Goal: Transaction & Acquisition: Purchase product/service

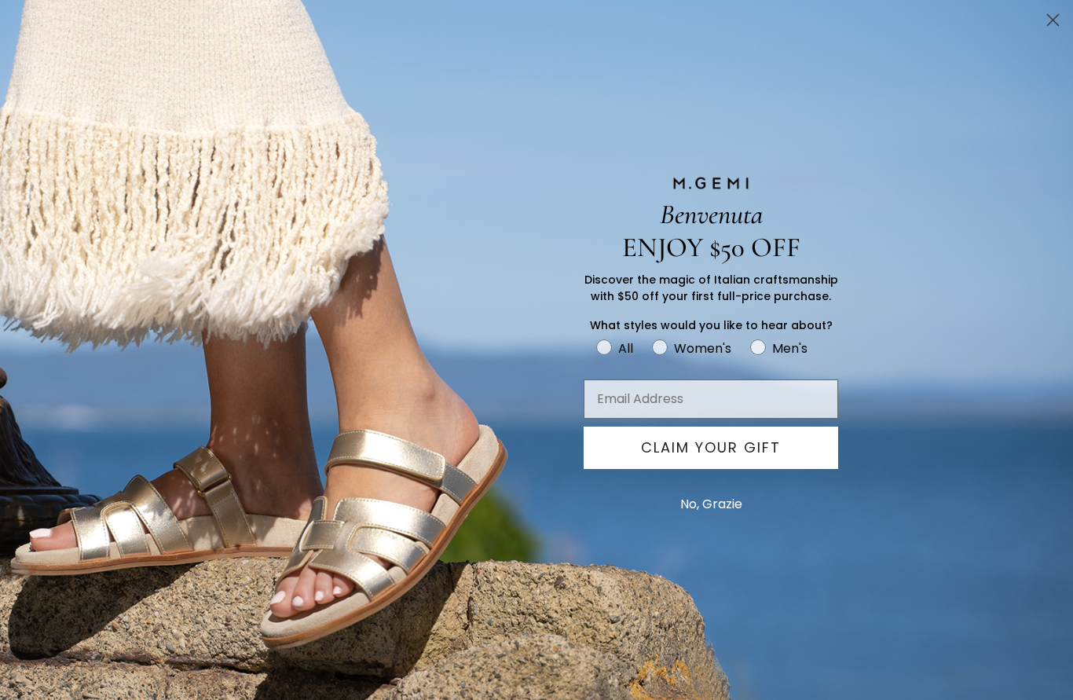
click at [1046, 27] on circle "Close dialog" at bounding box center [1053, 20] width 26 height 26
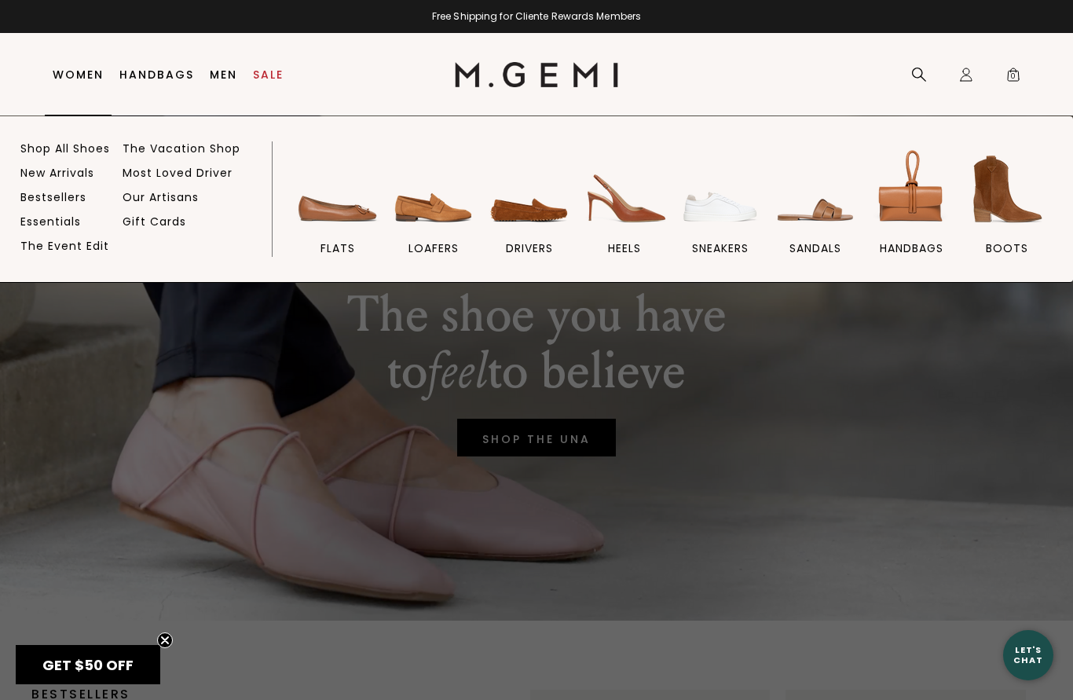
click at [57, 141] on link "Shop All Shoes" at bounding box center [65, 148] width 90 height 14
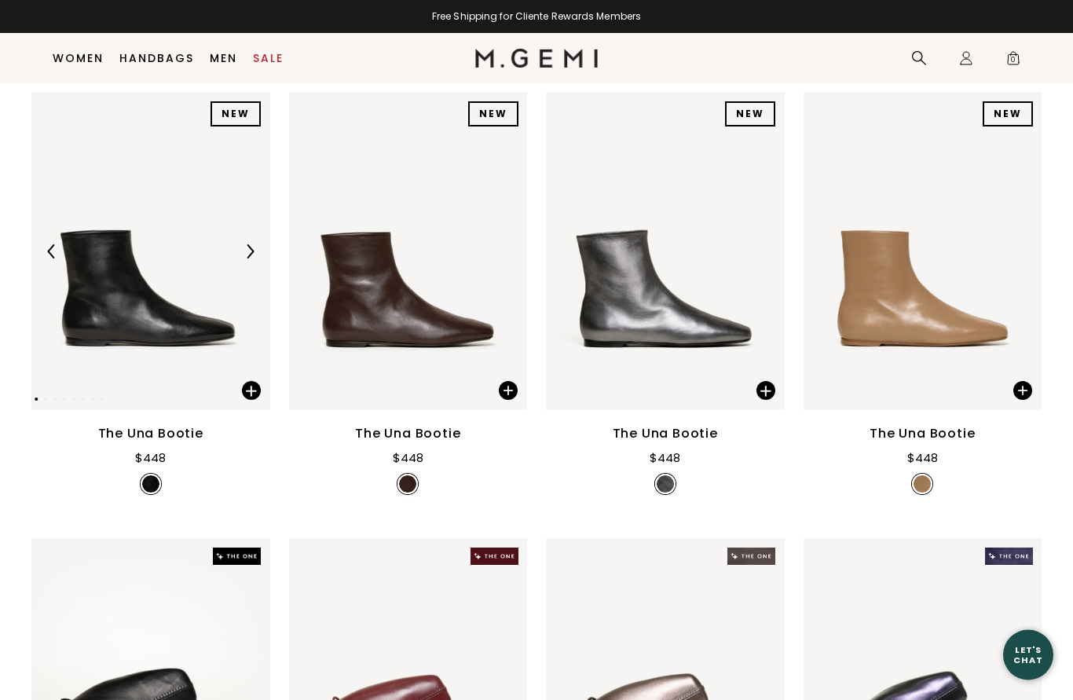
scroll to position [211, 0]
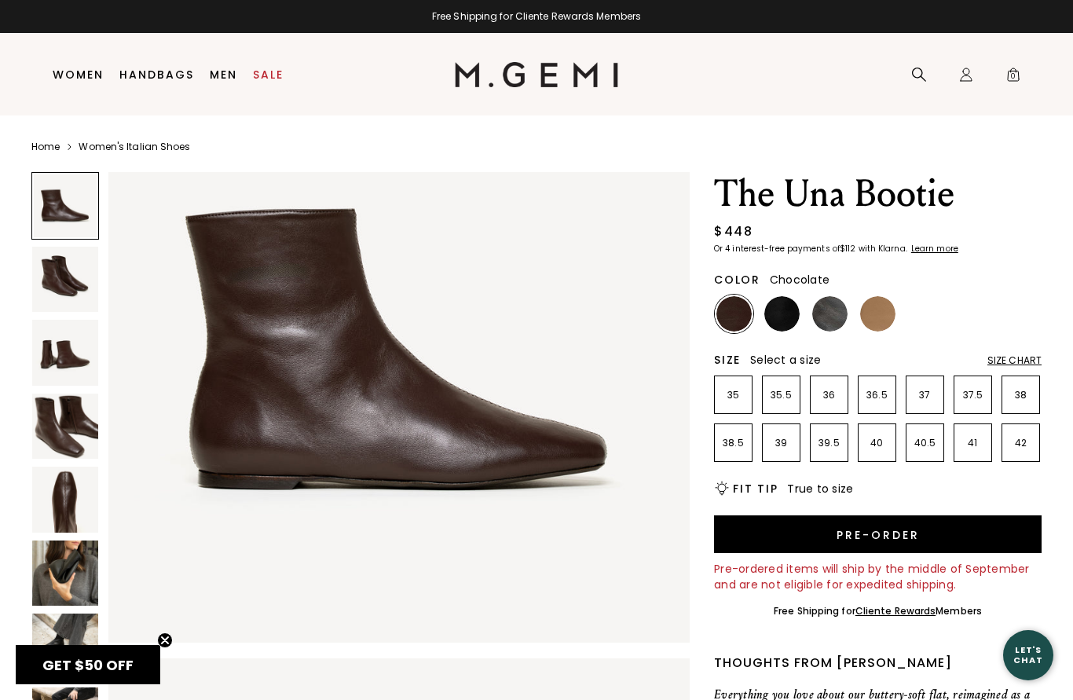
click at [54, 262] on img at bounding box center [65, 280] width 66 height 66
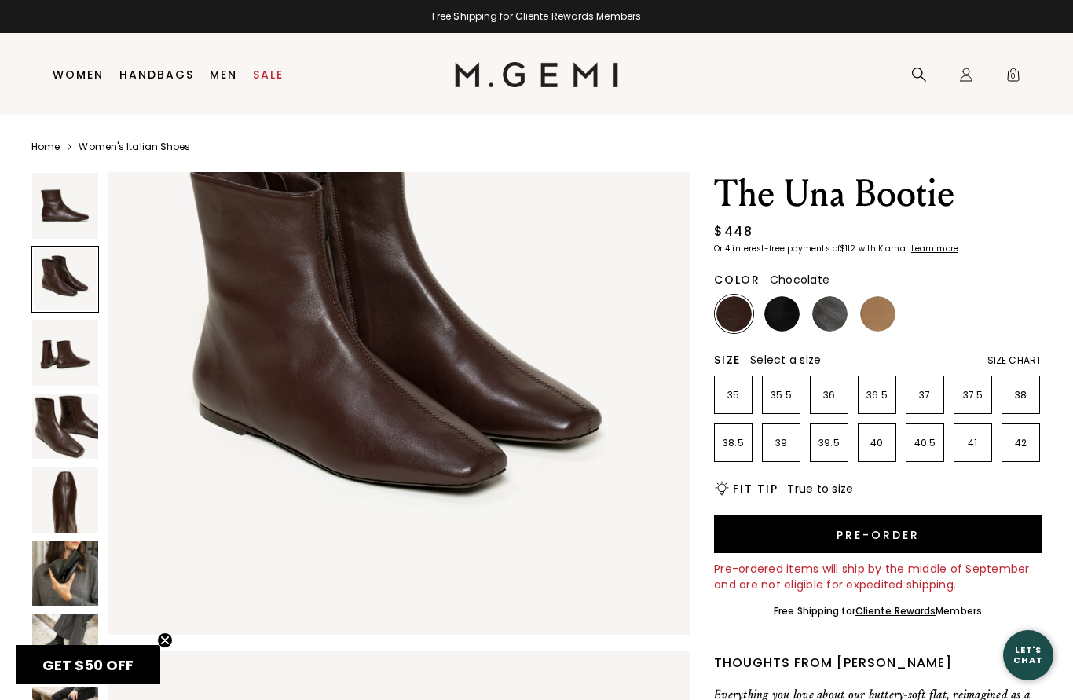
scroll to position [719, 0]
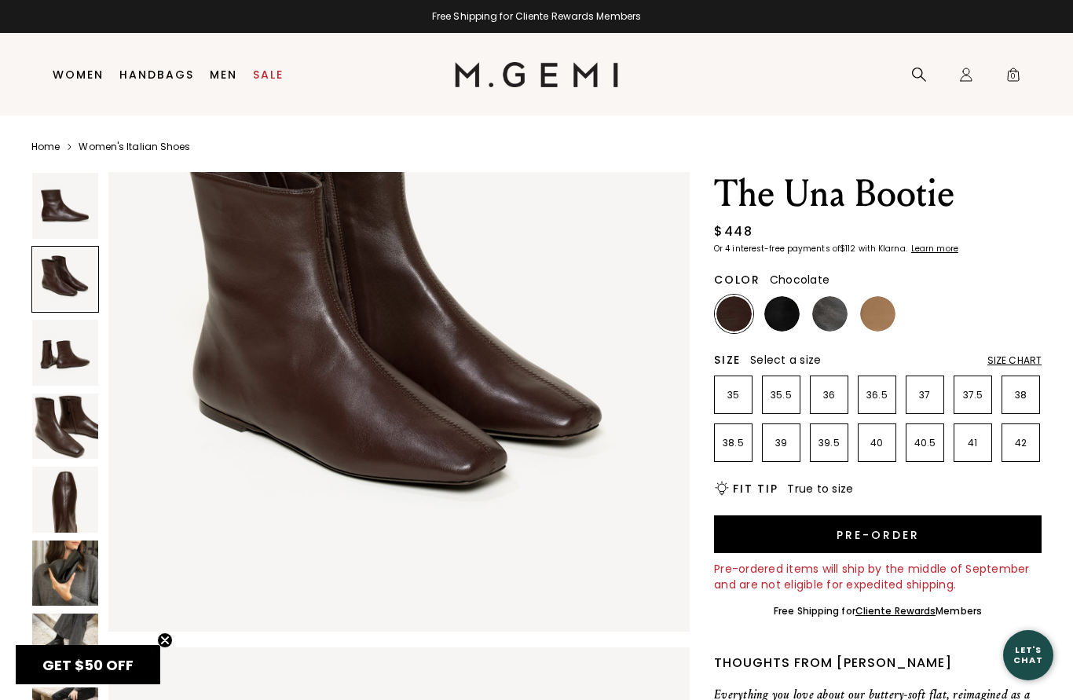
click at [789, 328] on img at bounding box center [781, 313] width 35 height 35
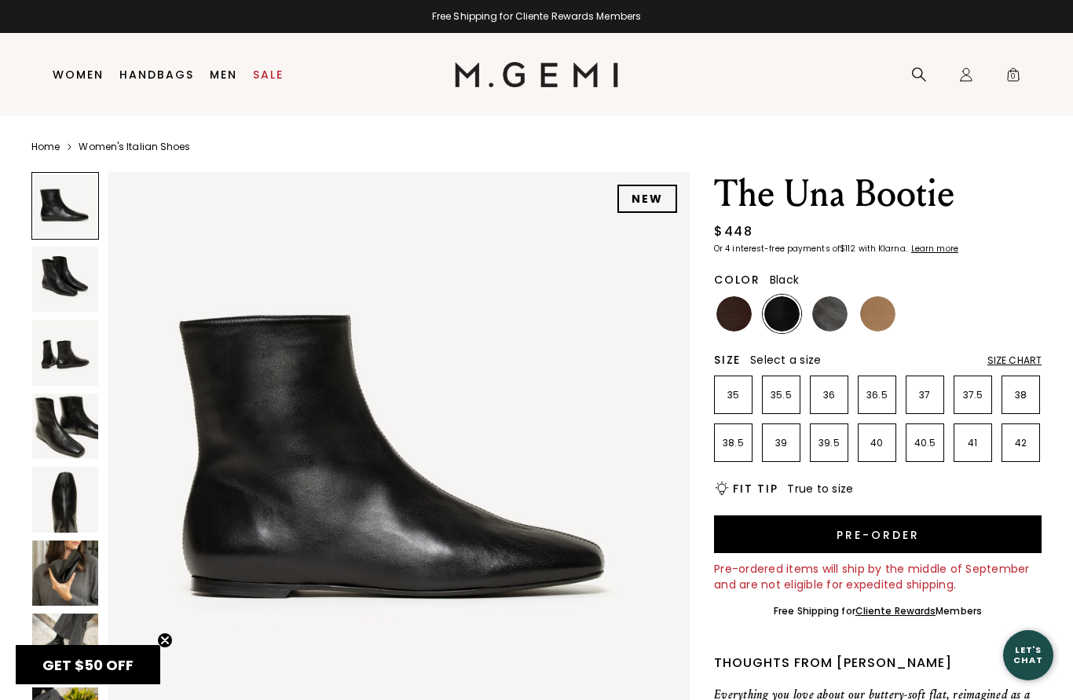
click at [61, 291] on img at bounding box center [65, 280] width 66 height 66
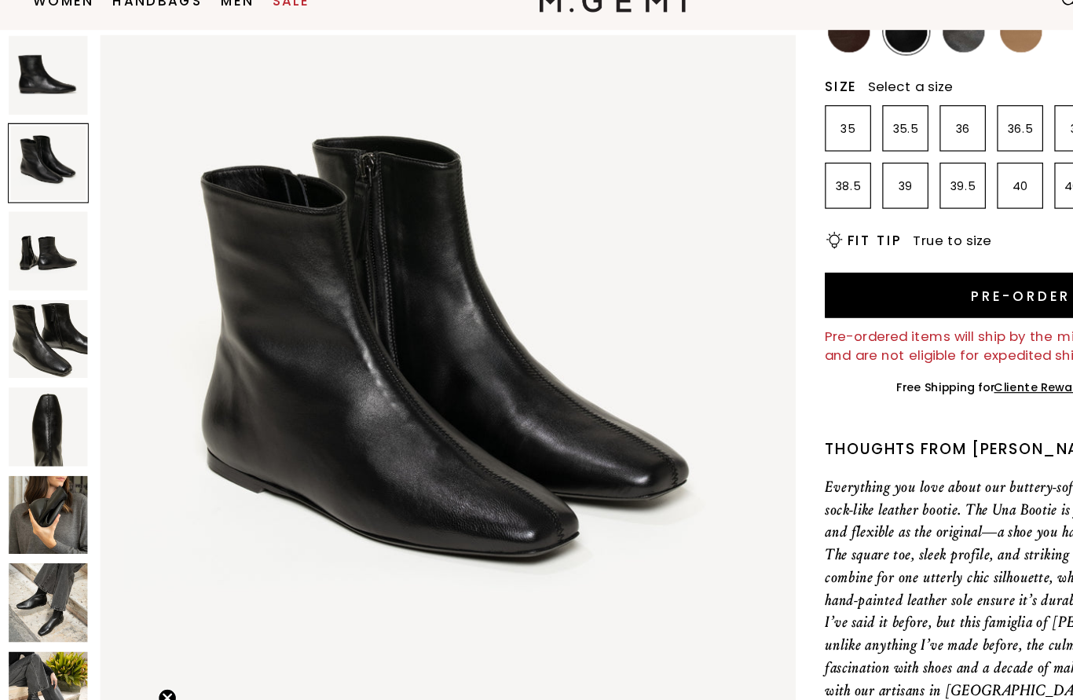
scroll to position [214, 0]
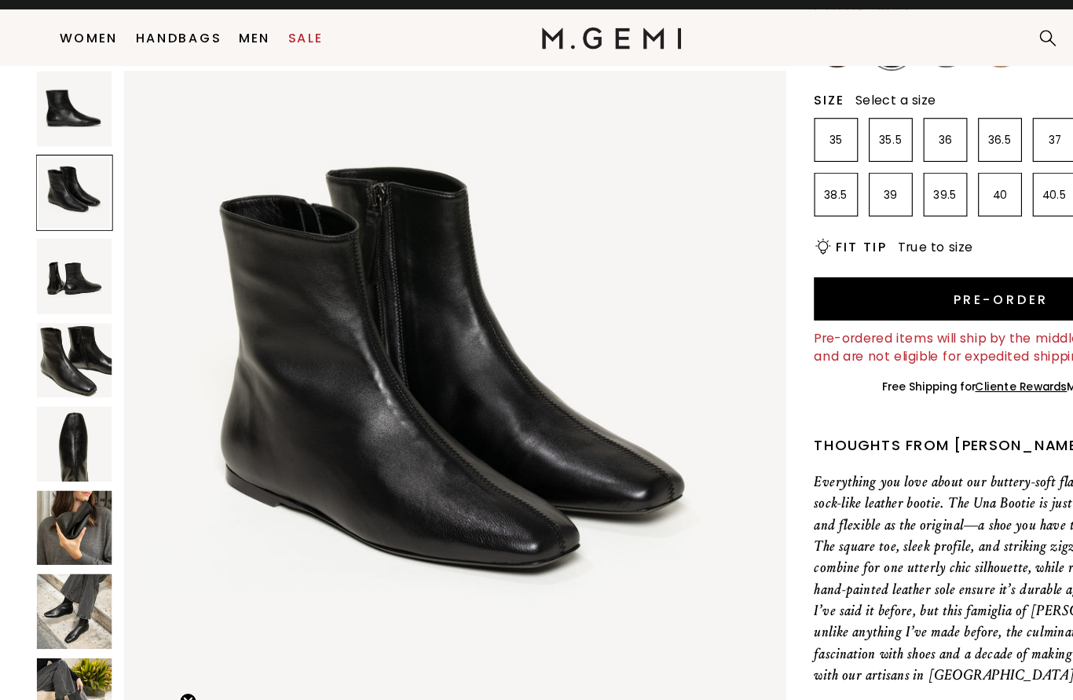
click at [49, 237] on img at bounding box center [65, 267] width 66 height 66
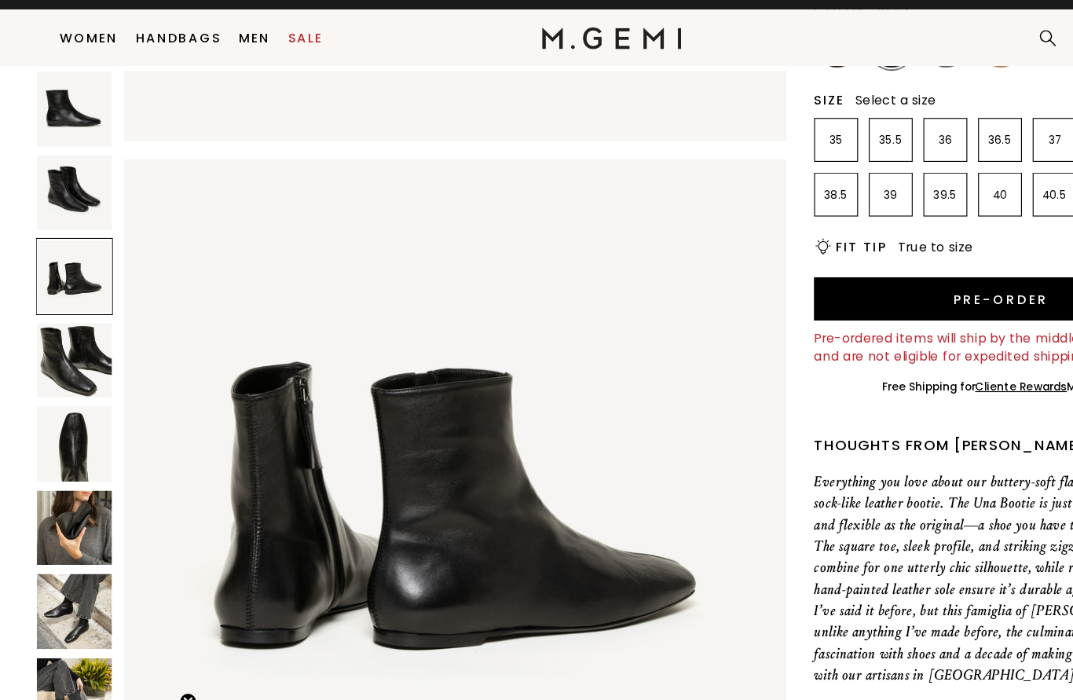
scroll to position [1195, 0]
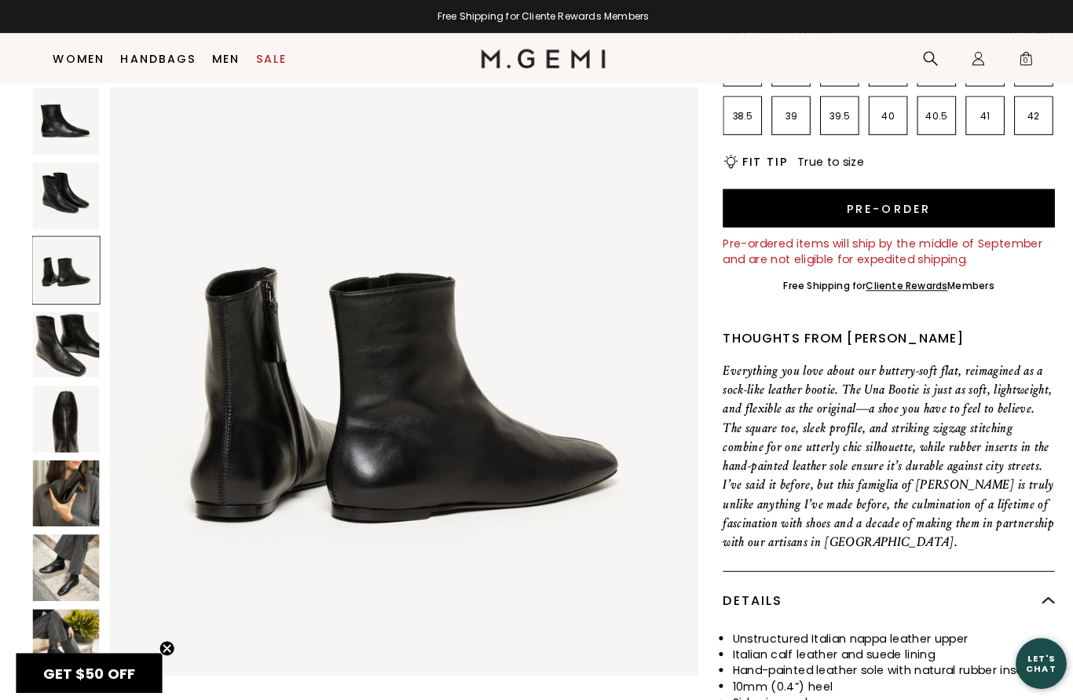
click at [64, 353] on img at bounding box center [65, 341] width 66 height 66
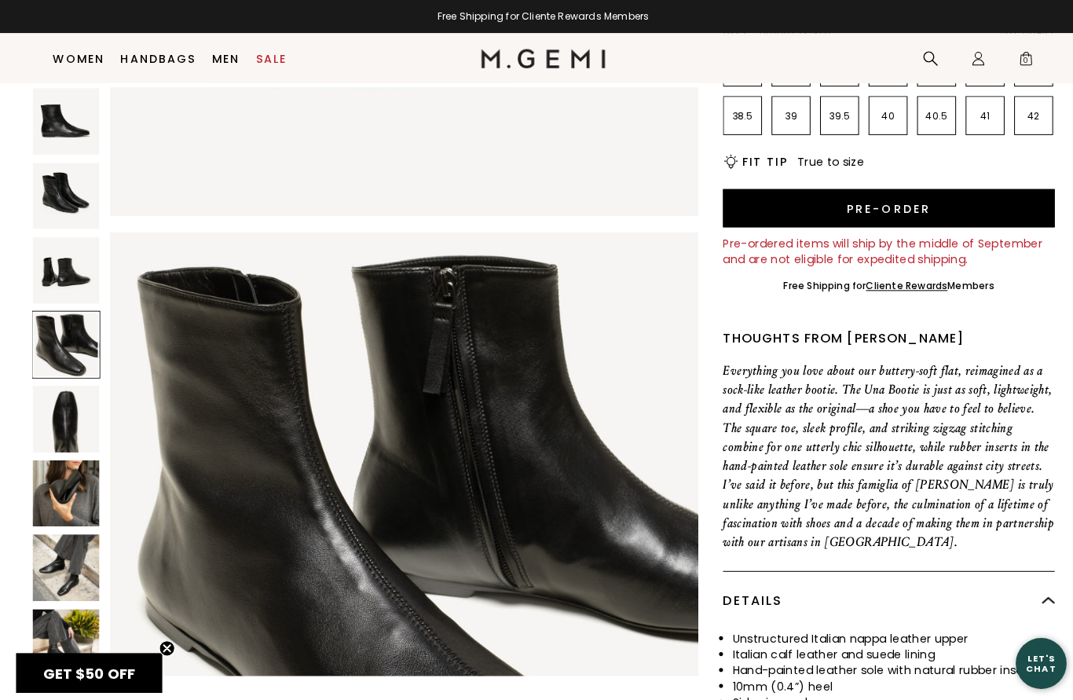
scroll to position [1791, 0]
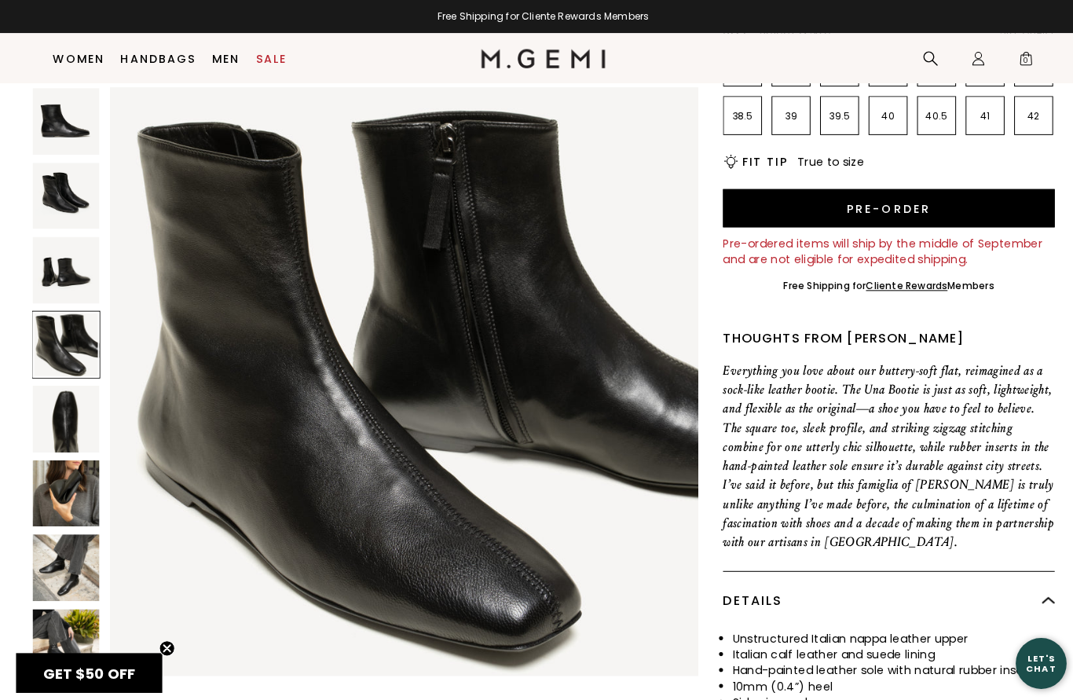
click at [60, 409] on img at bounding box center [65, 414] width 66 height 66
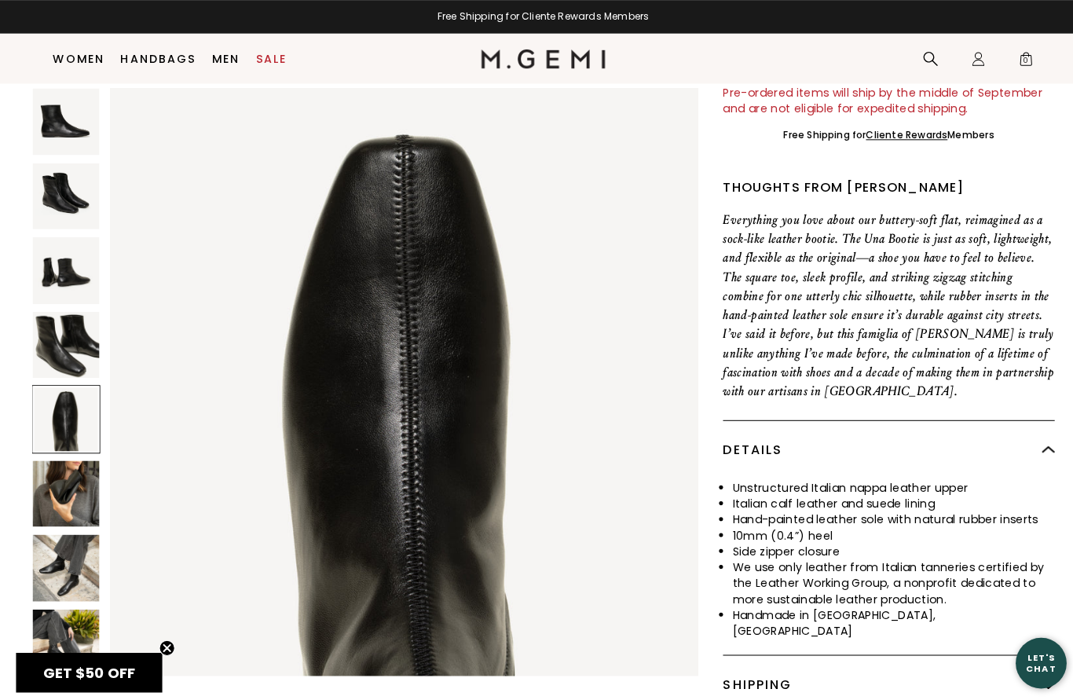
scroll to position [446, 0]
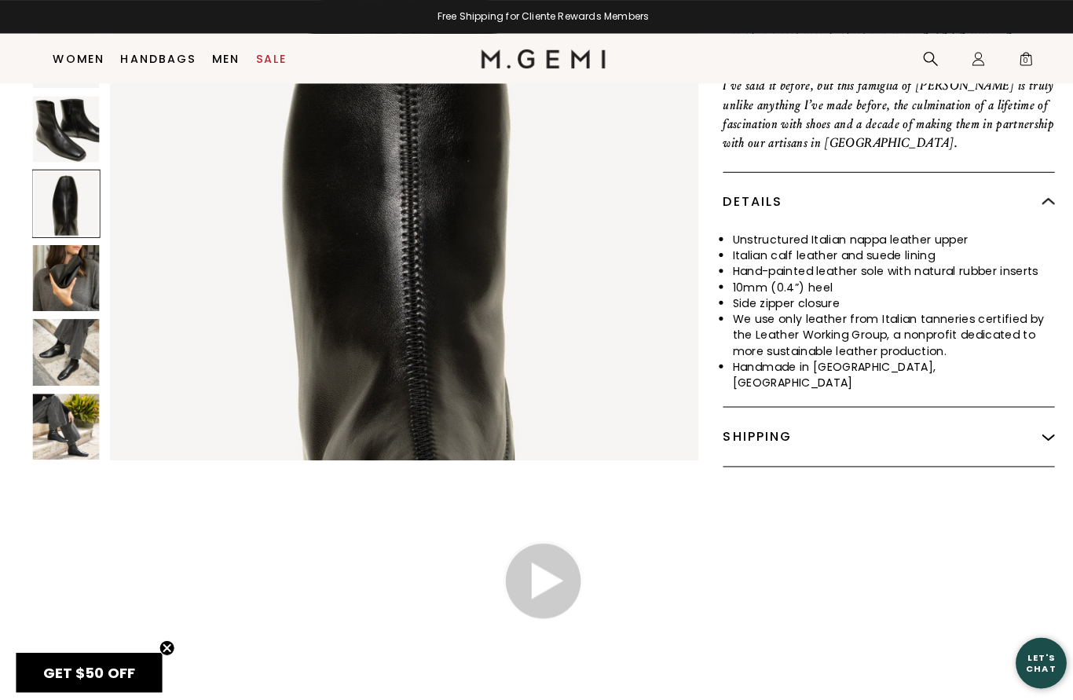
click at [58, 260] on img at bounding box center [65, 275] width 66 height 66
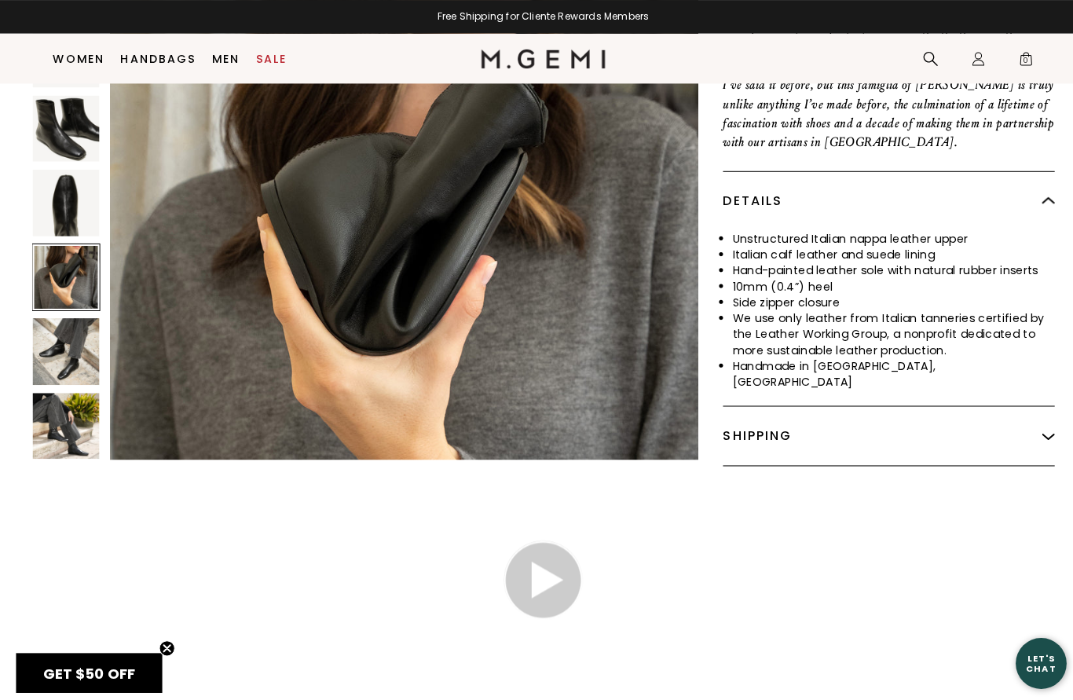
click at [57, 342] on img at bounding box center [65, 347] width 66 height 66
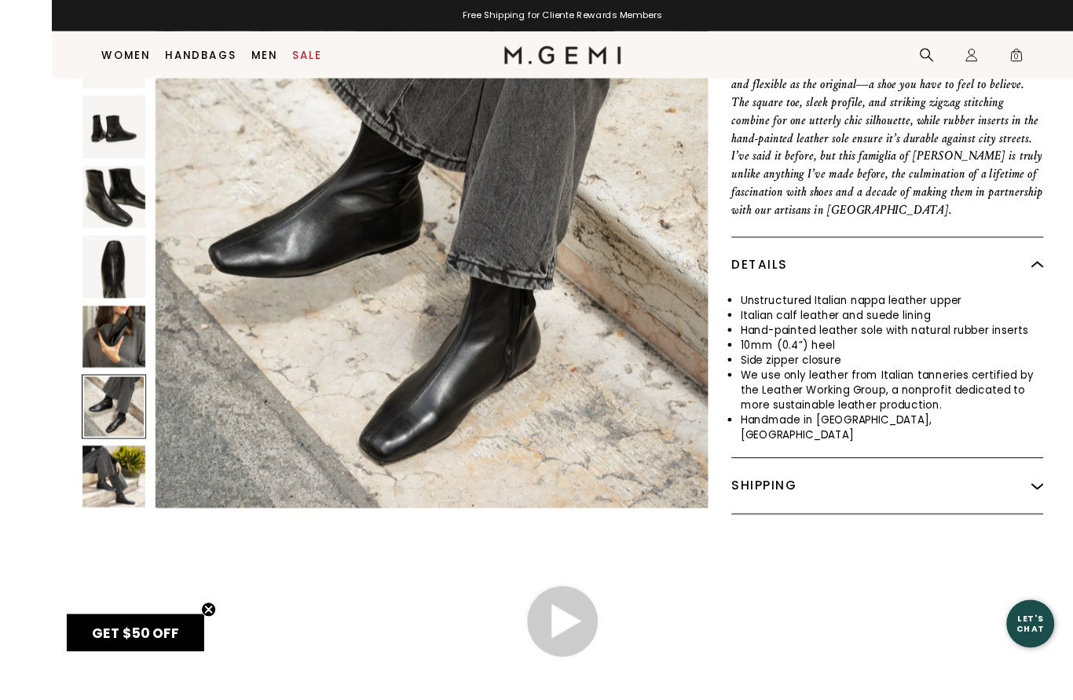
scroll to position [669, 0]
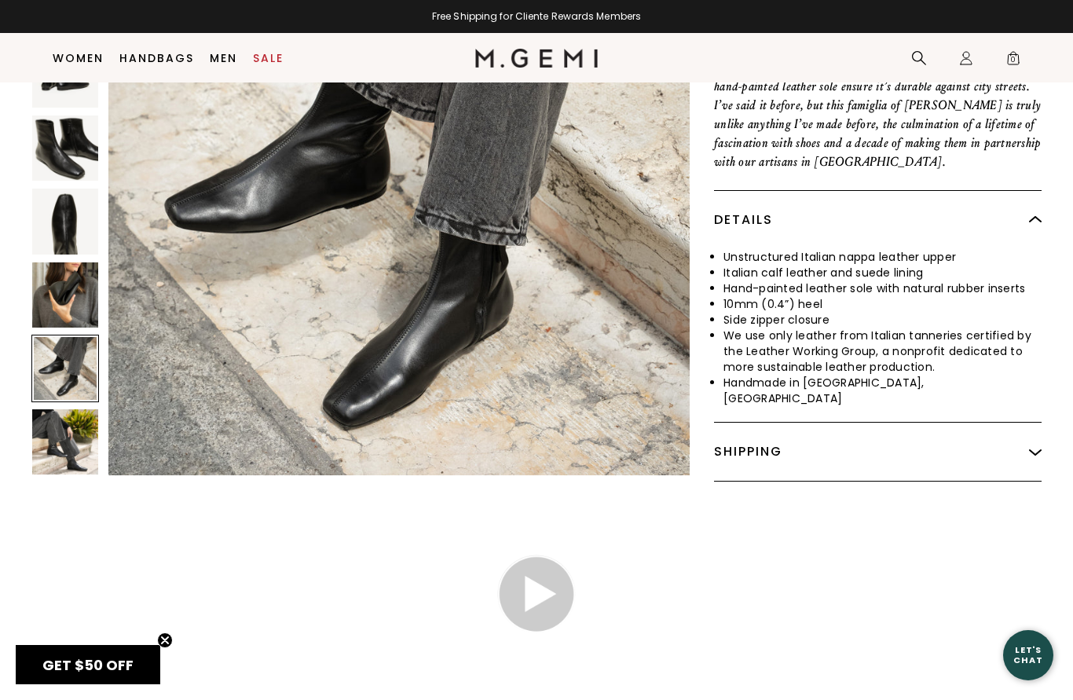
click at [59, 421] on img at bounding box center [65, 442] width 66 height 66
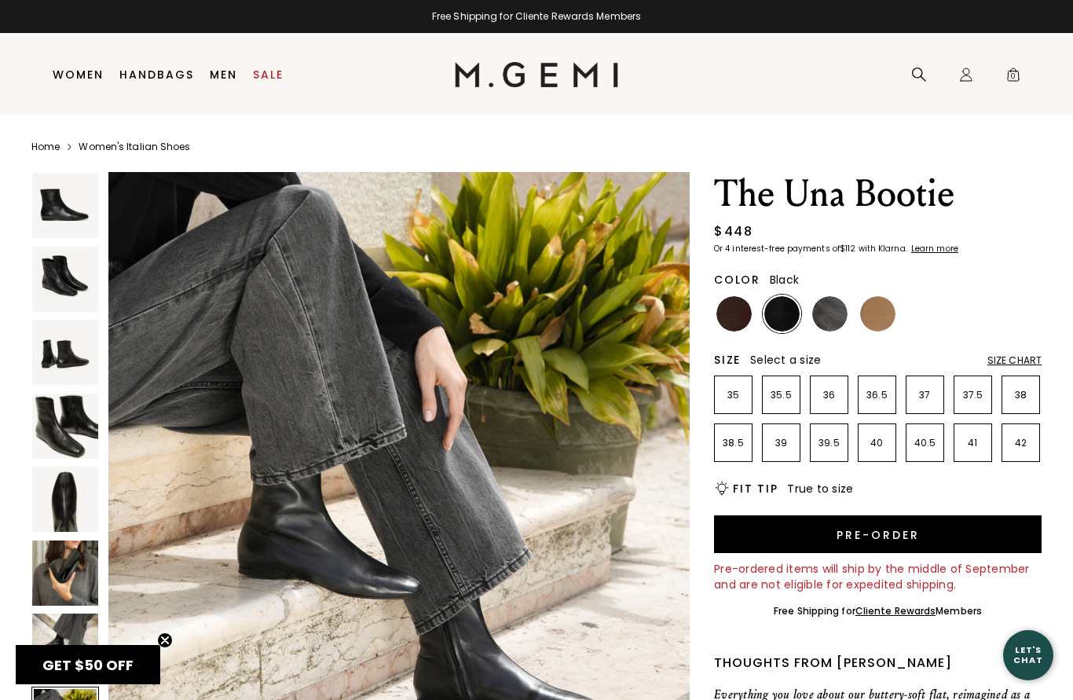
scroll to position [4, 0]
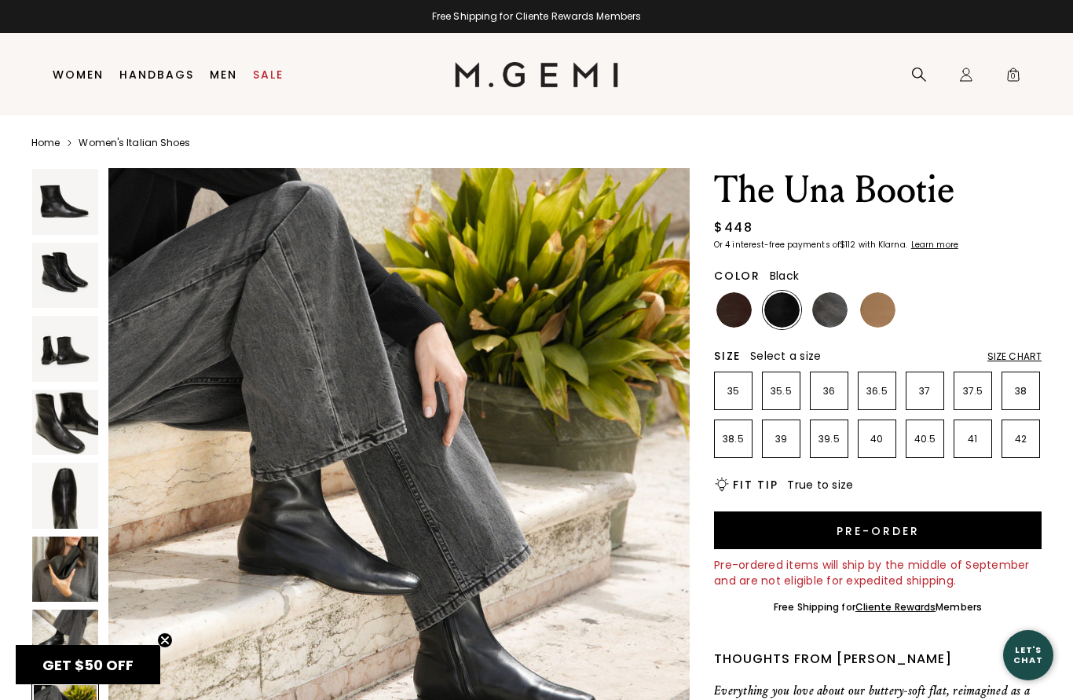
click at [843, 314] on img at bounding box center [829, 309] width 35 height 35
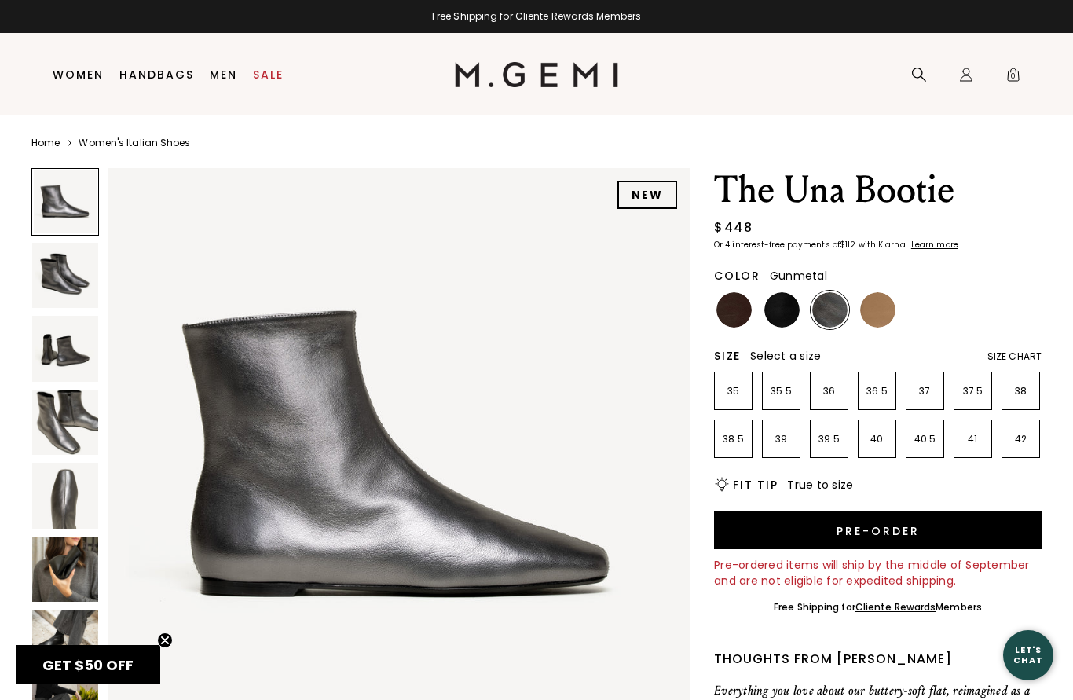
click at [882, 318] on img at bounding box center [877, 309] width 35 height 35
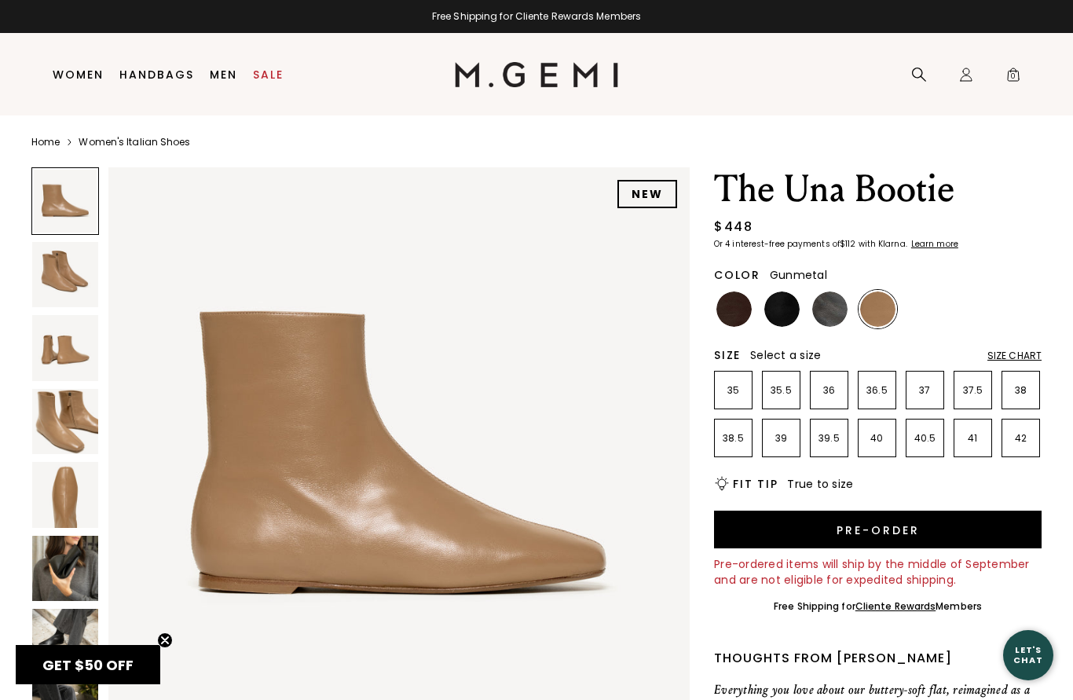
click at [845, 308] on img at bounding box center [829, 308] width 35 height 35
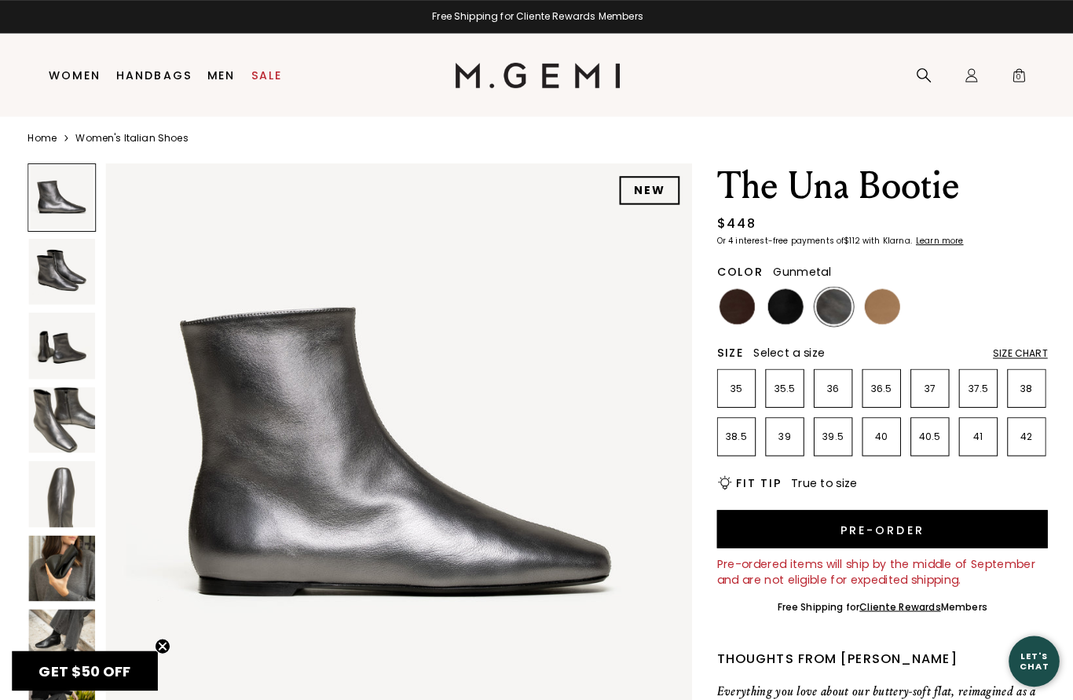
scroll to position [10, 0]
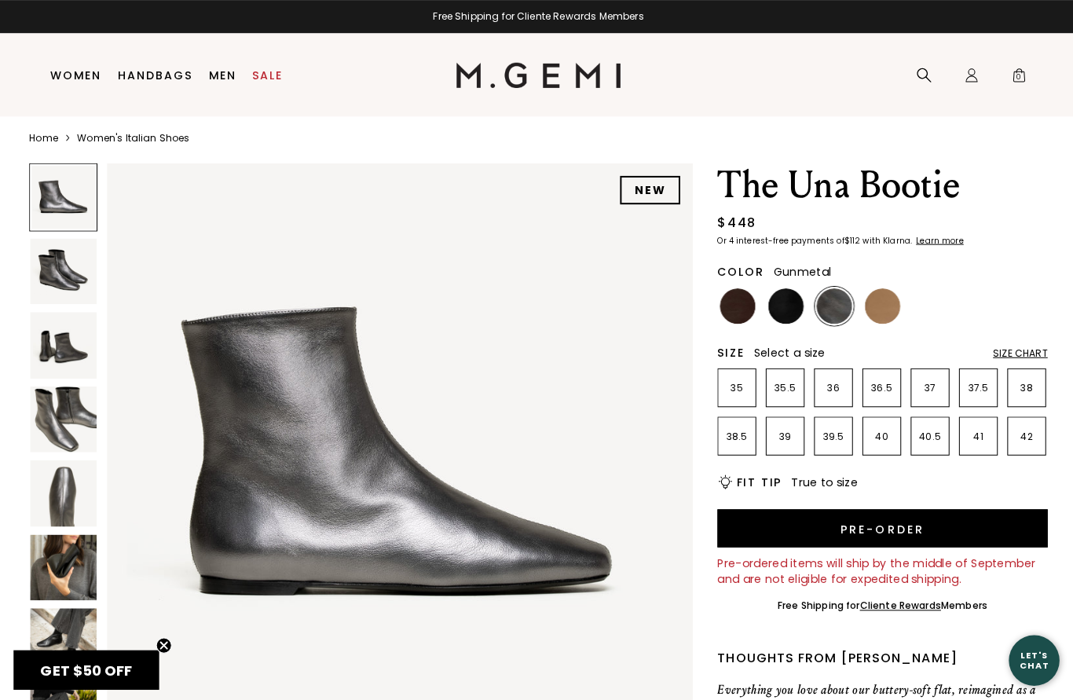
click at [1059, 685] on section "Home Women's Italian Shoes NEW The Una Bootie $448 Or 4 interest-free payments …" at bounding box center [536, 665] width 1073 height 1121
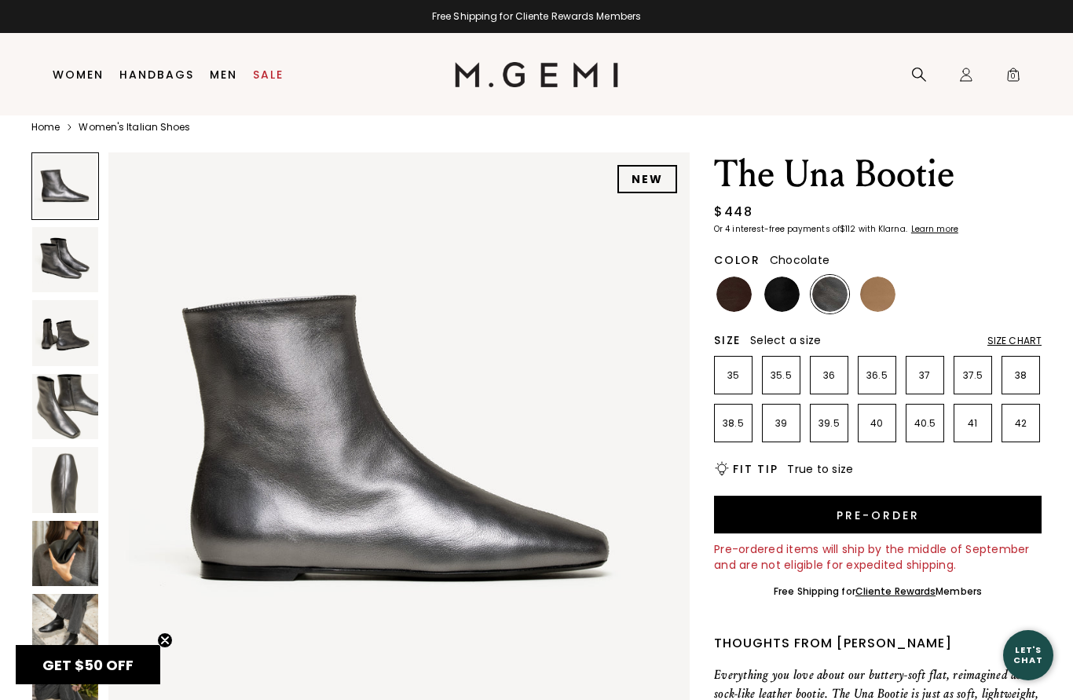
click at [751, 296] on img at bounding box center [733, 293] width 35 height 35
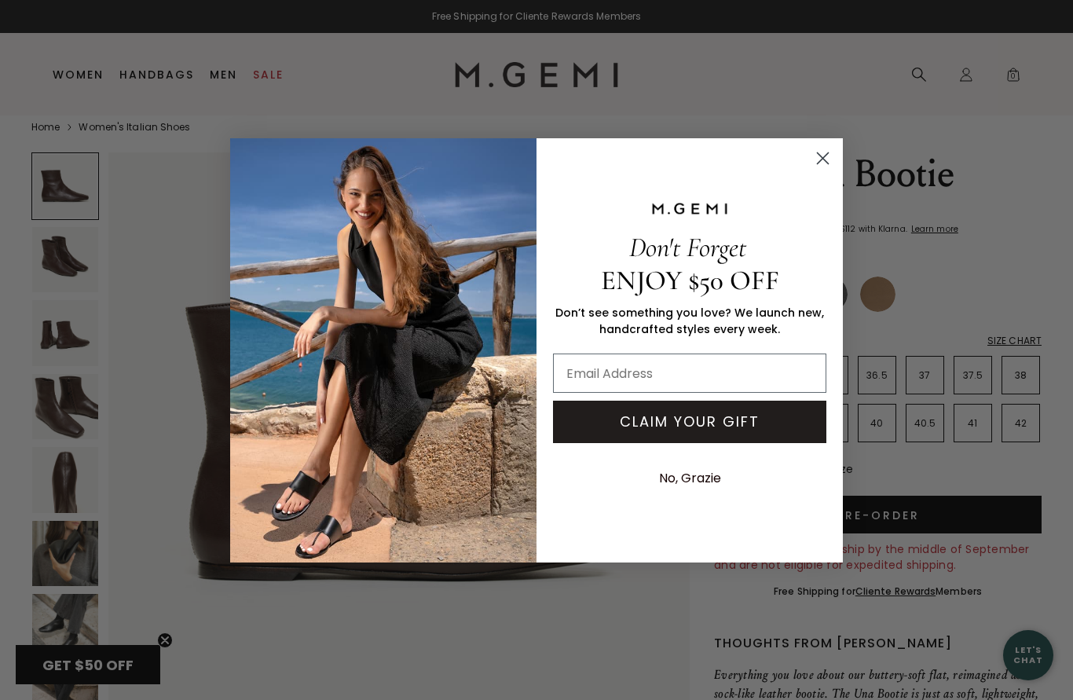
click at [741, 393] on input "Email Address" at bounding box center [689, 372] width 273 height 39
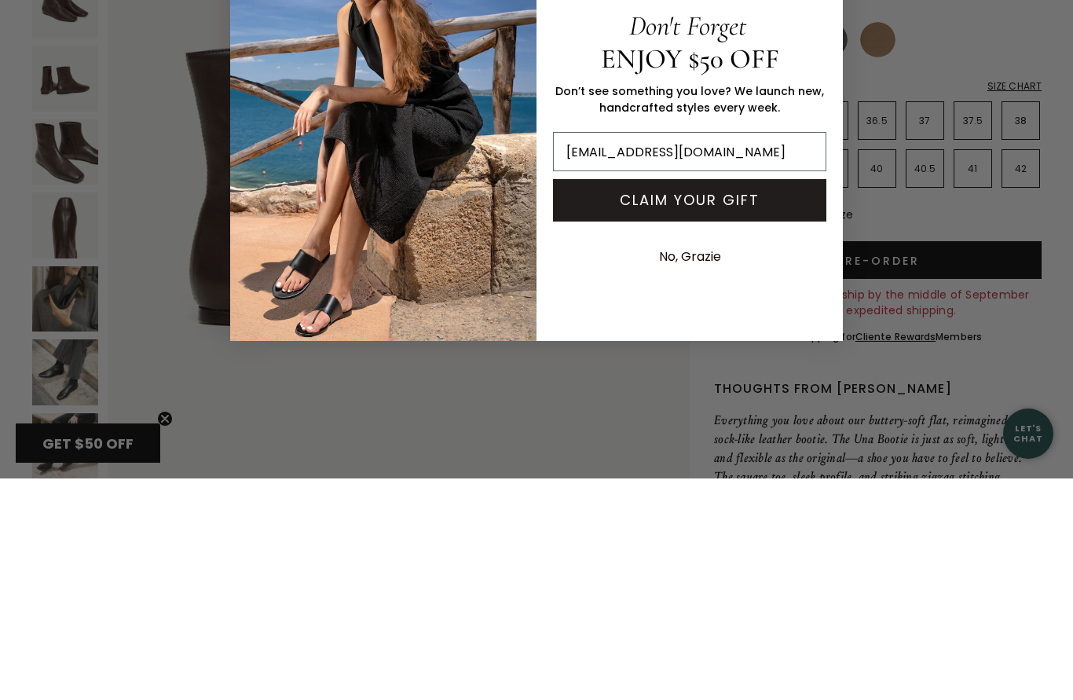
type input "elizsanger22@gmail.com"
click at [777, 401] on button "CLAIM YOUR GIFT" at bounding box center [689, 422] width 273 height 42
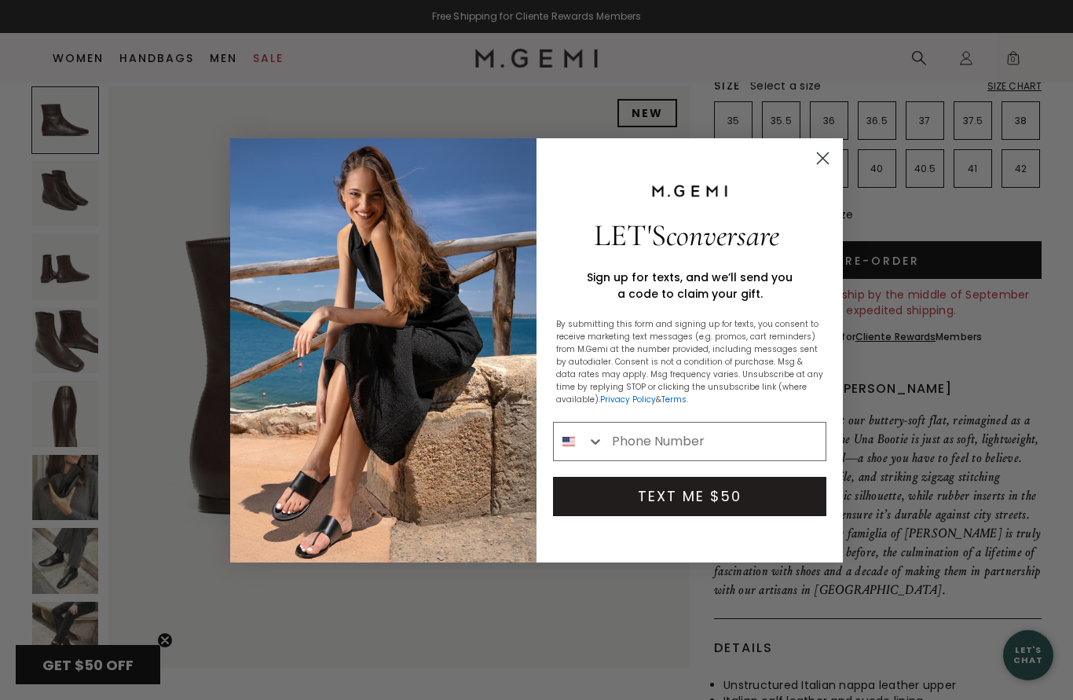
click at [733, 460] on input "Phone Number" at bounding box center [714, 442] width 221 height 38
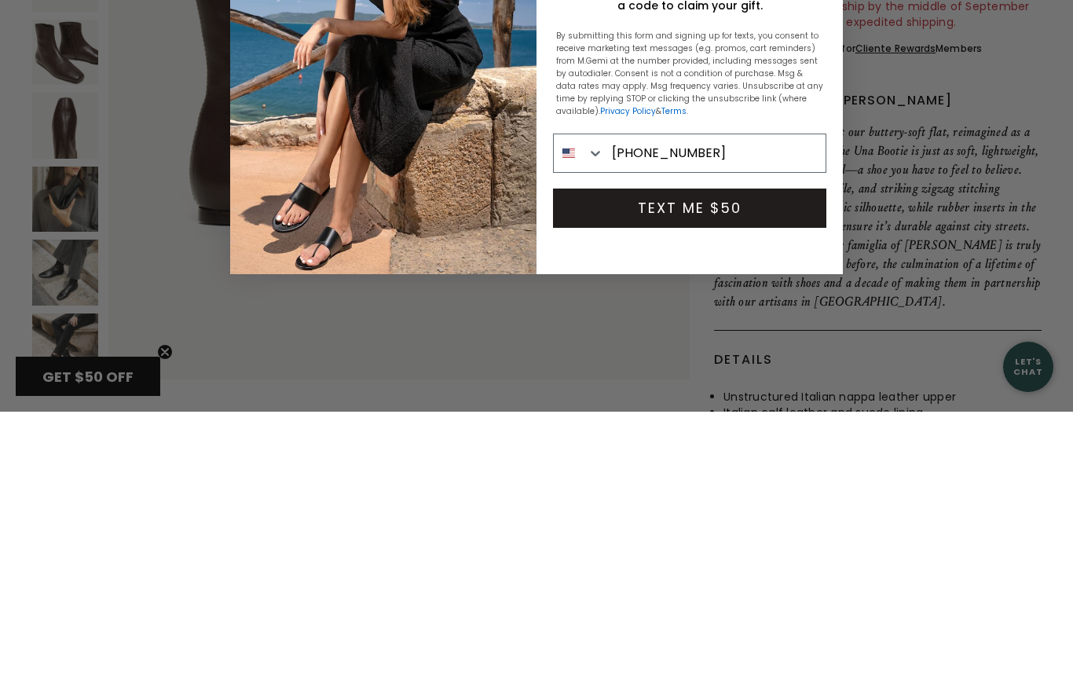
type input "914-523-3572"
click at [770, 477] on button "TEXT ME $50" at bounding box center [689, 496] width 273 height 39
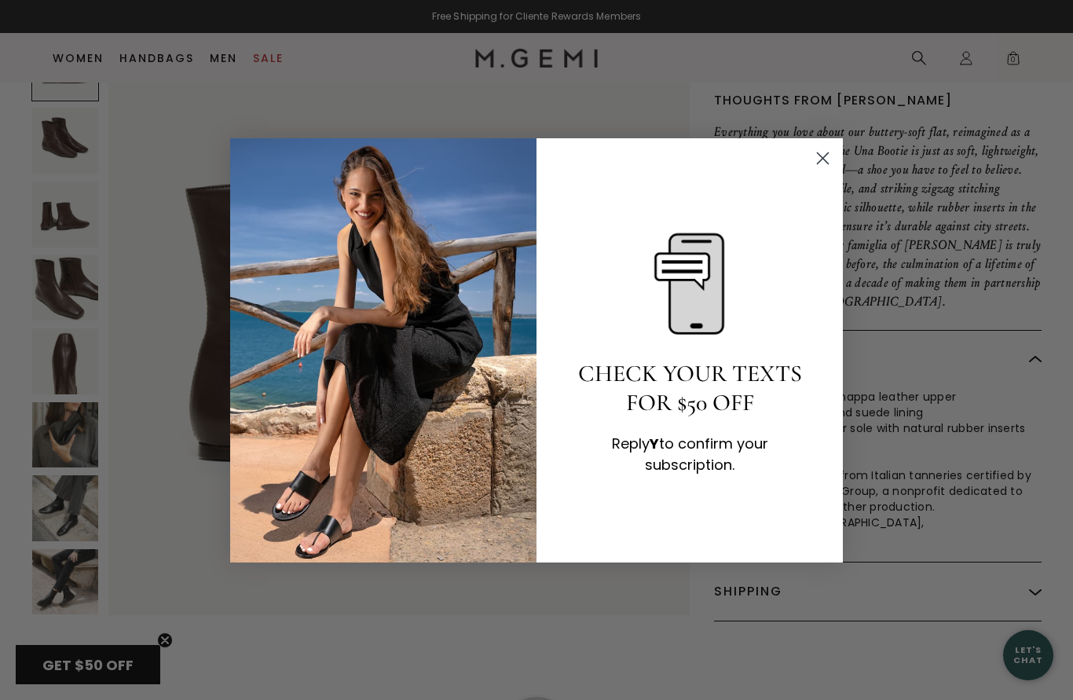
click at [833, 170] on circle "Close dialog" at bounding box center [823, 158] width 26 height 26
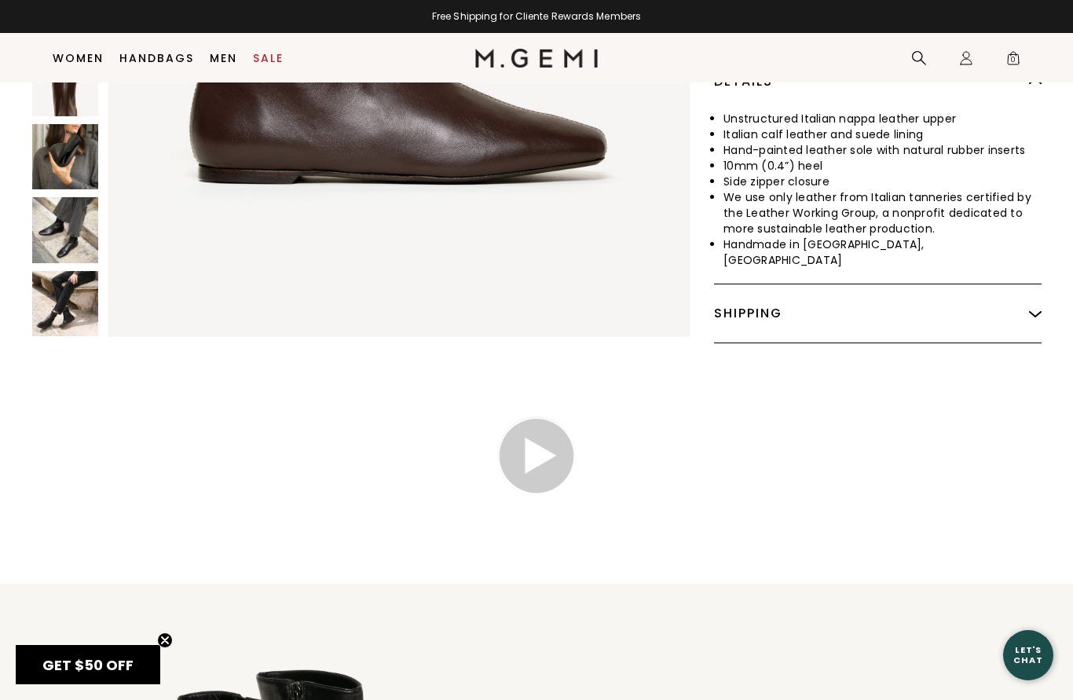
scroll to position [832, 0]
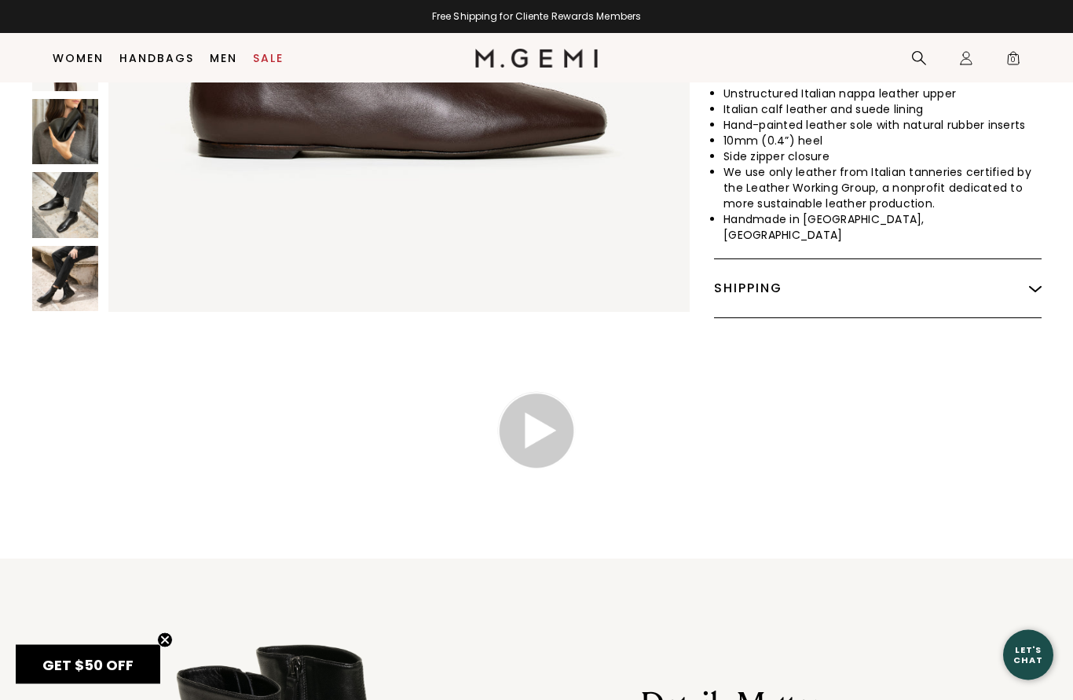
click at [1041, 283] on img at bounding box center [1035, 289] width 13 height 13
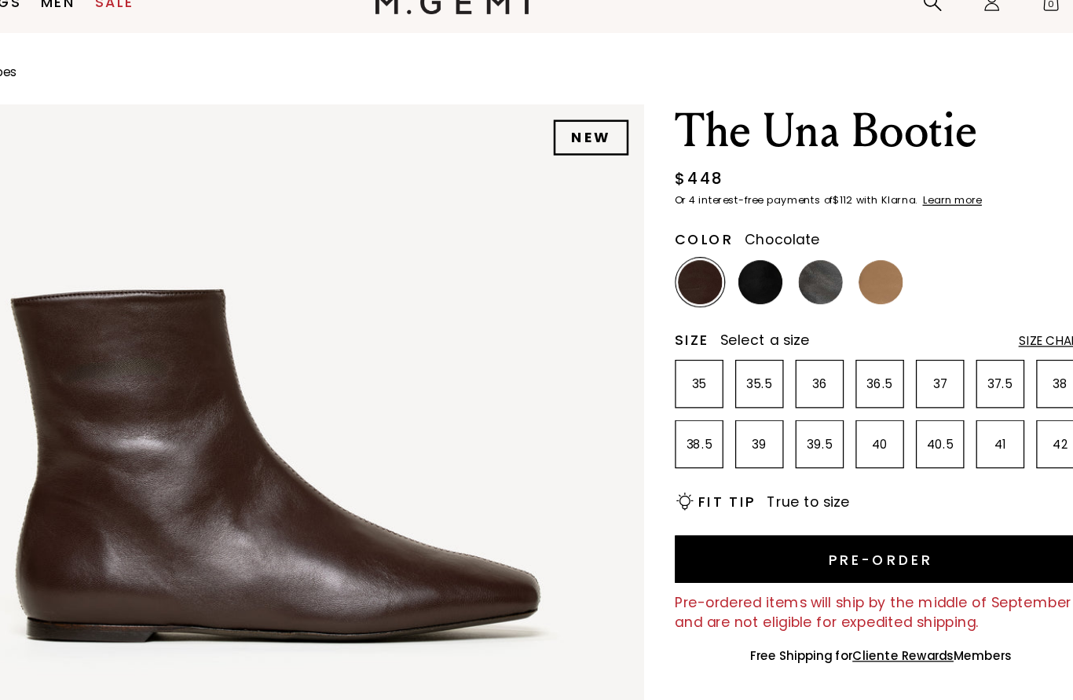
scroll to position [140, 0]
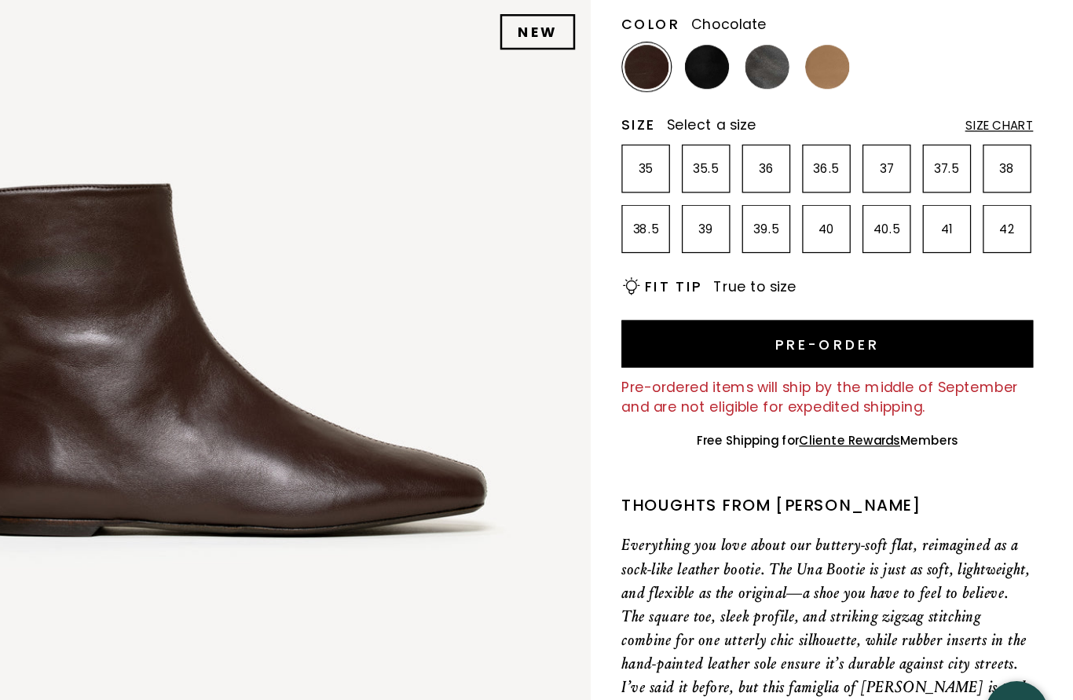
click at [987, 181] on div "Size Chart" at bounding box center [1014, 187] width 54 height 13
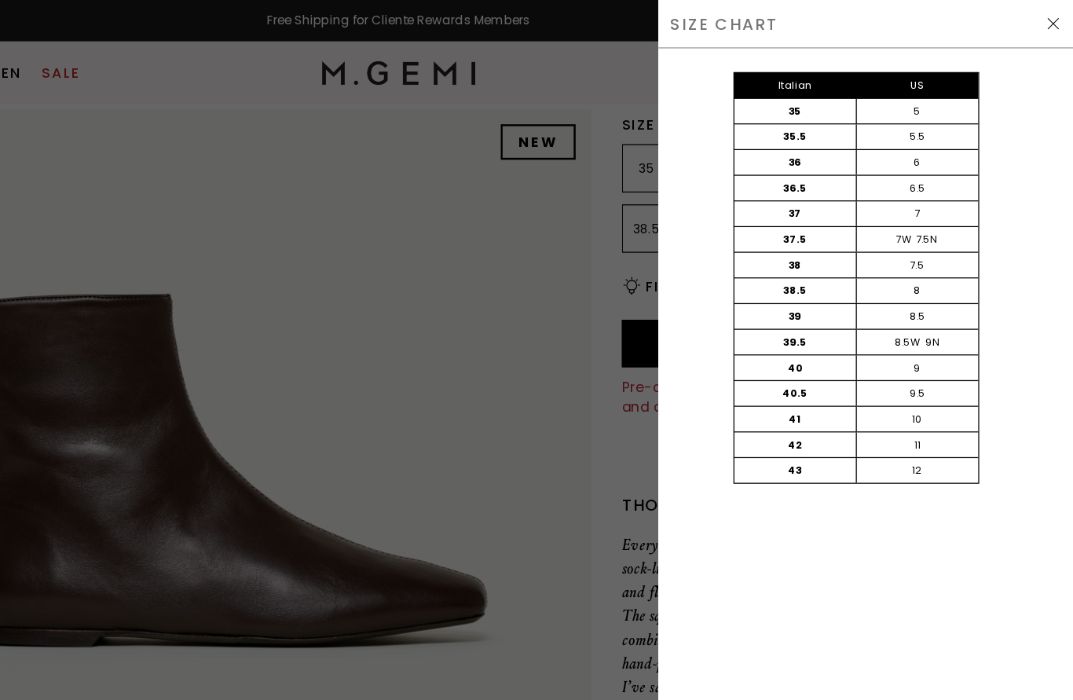
click at [1051, 14] on img at bounding box center [1057, 19] width 13 height 13
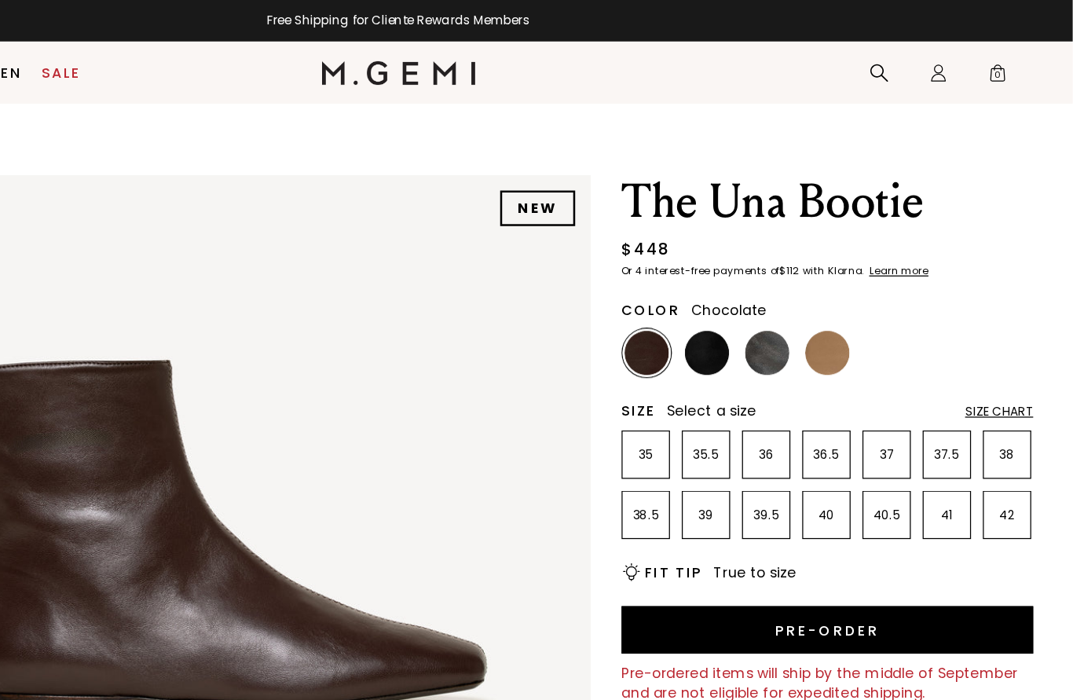
scroll to position [84, 0]
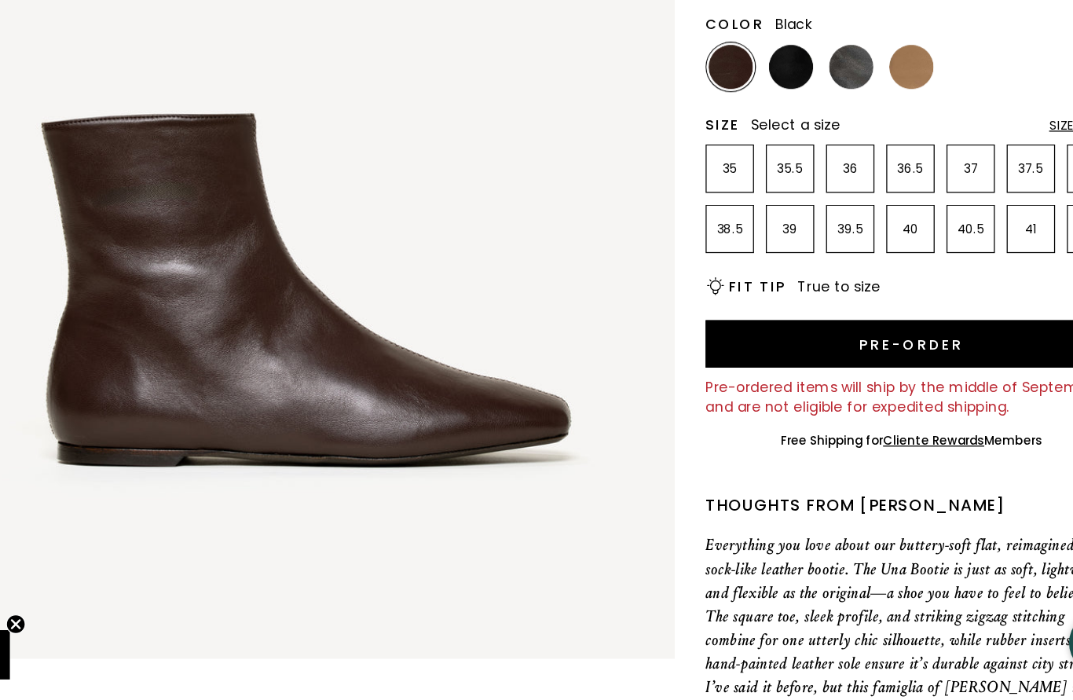
click at [764, 179] on img at bounding box center [781, 196] width 35 height 35
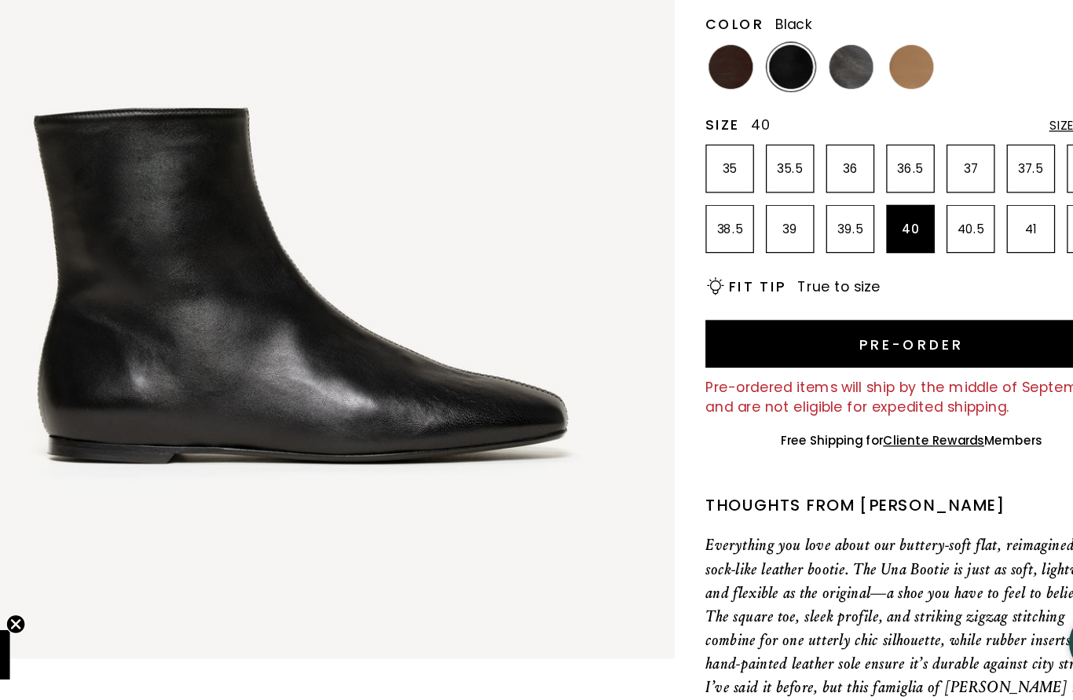
click at [858, 320] on p "40" at bounding box center [876, 326] width 37 height 13
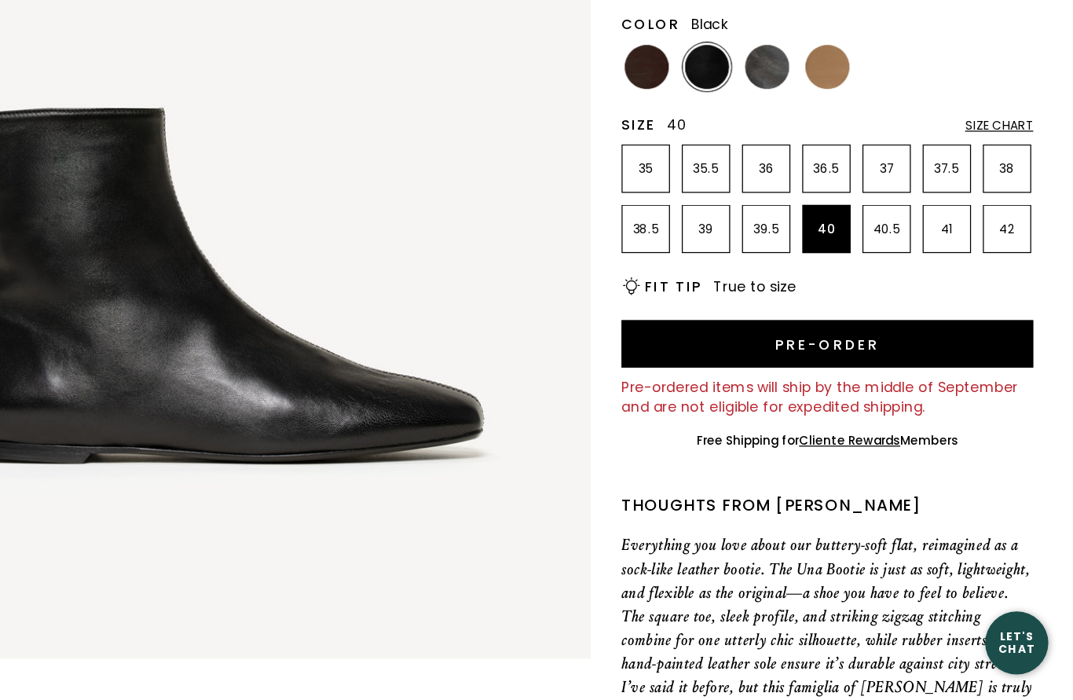
click at [714, 398] on button "Pre-order" at bounding box center [877, 417] width 327 height 38
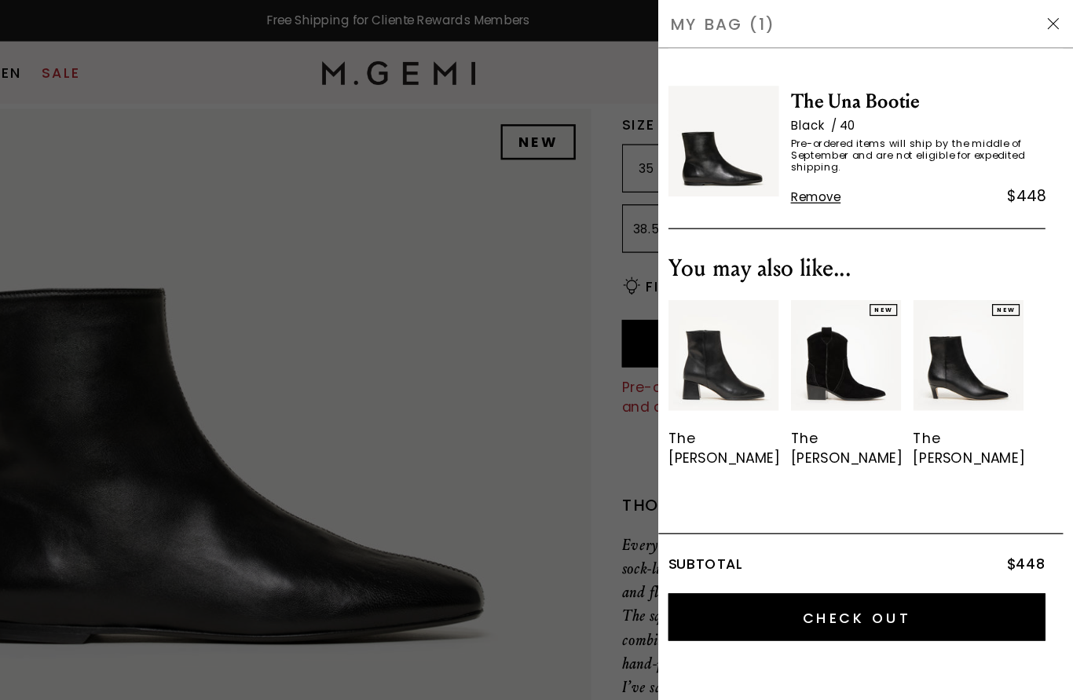
click at [1051, 19] on img at bounding box center [1057, 19] width 13 height 13
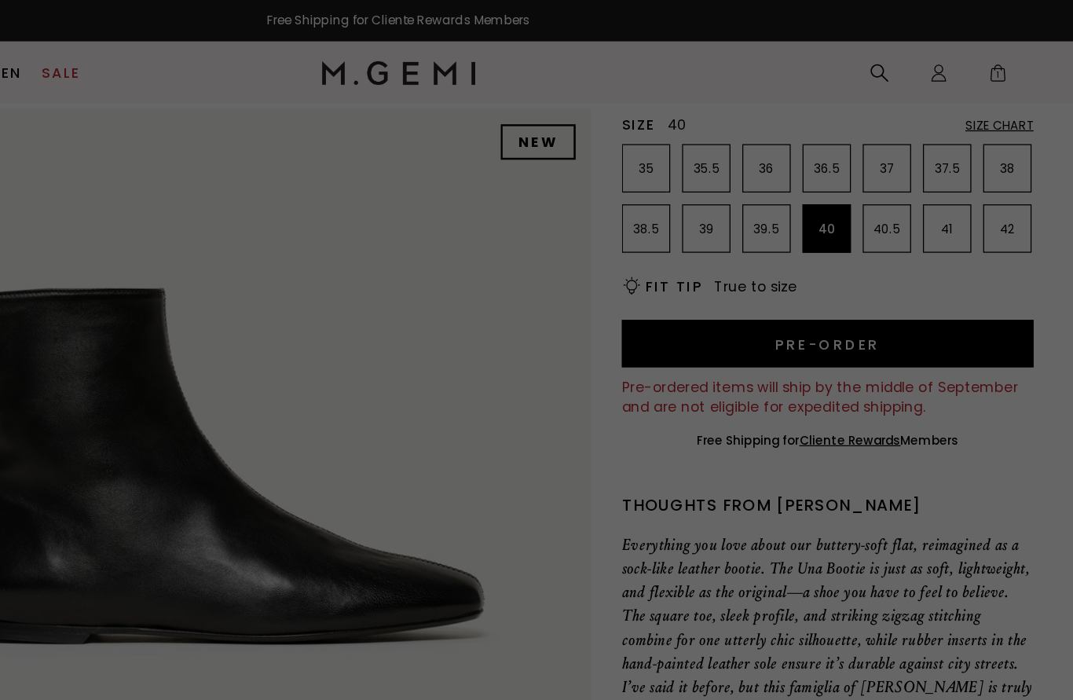
scroll to position [84, 0]
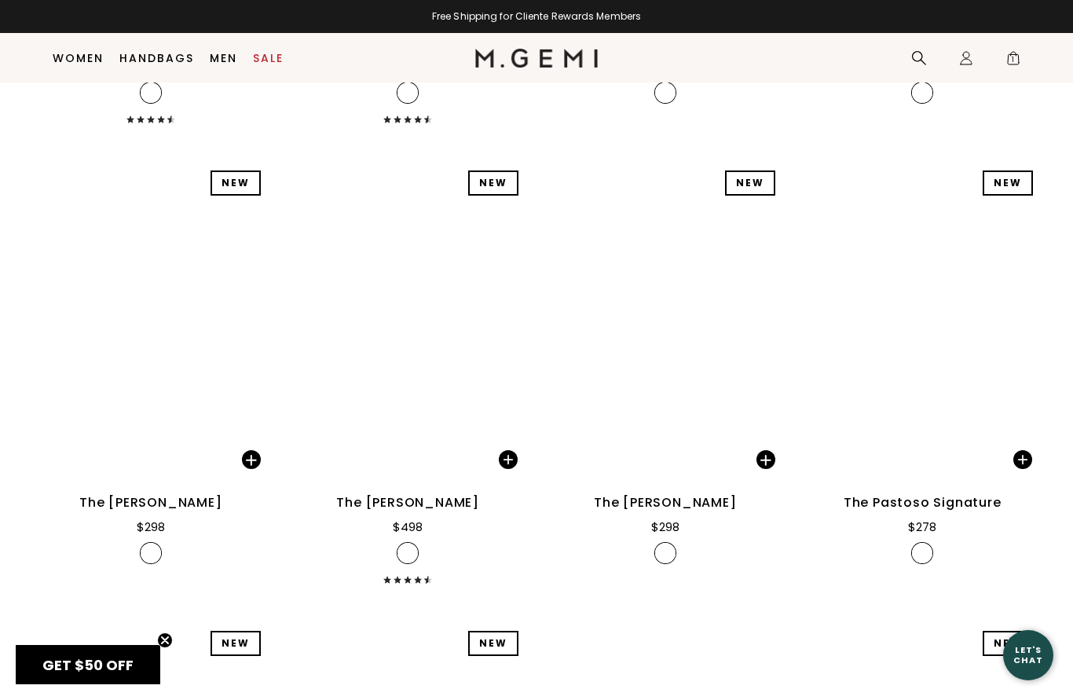
scroll to position [22682, 0]
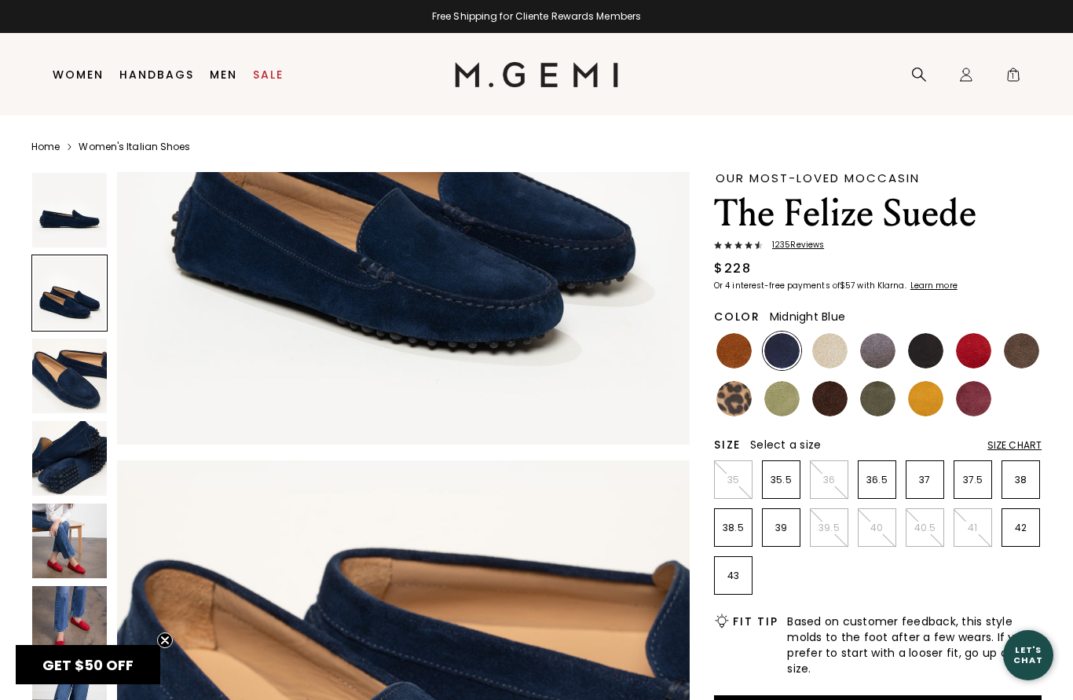
scroll to position [894, 0]
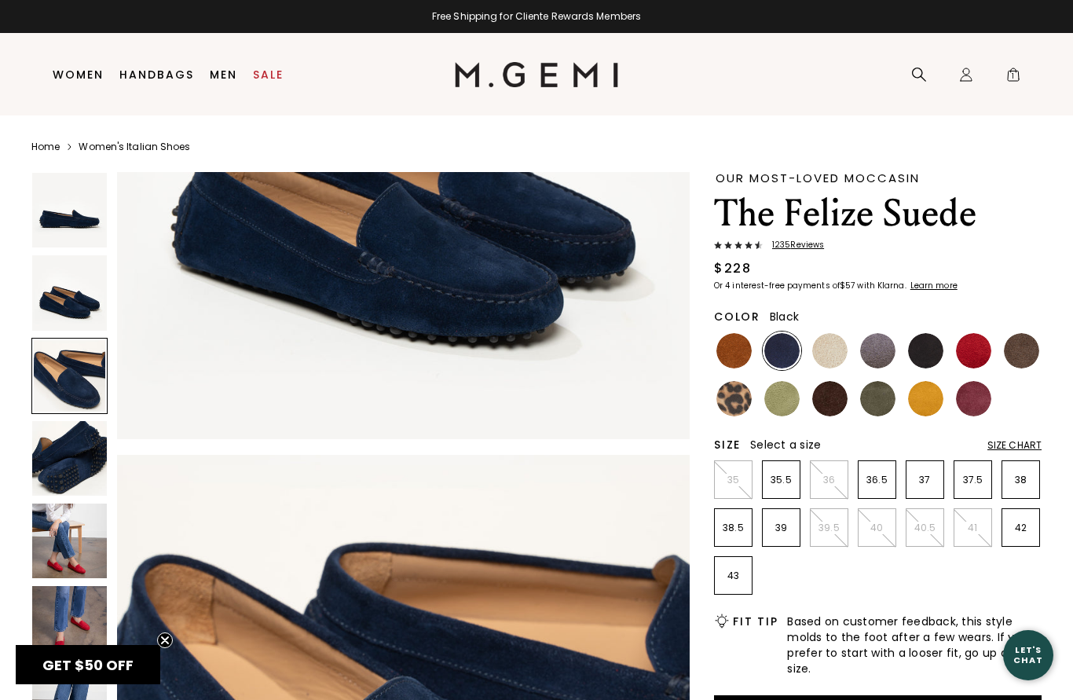
click at [933, 352] on img at bounding box center [925, 350] width 35 height 35
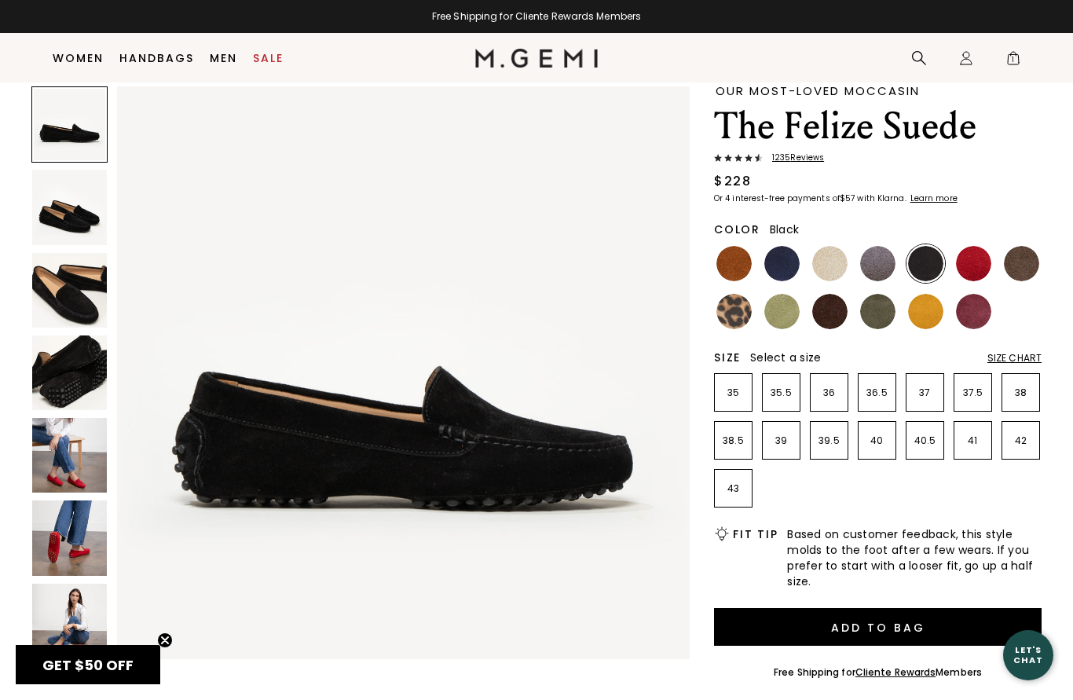
scroll to position [60, 0]
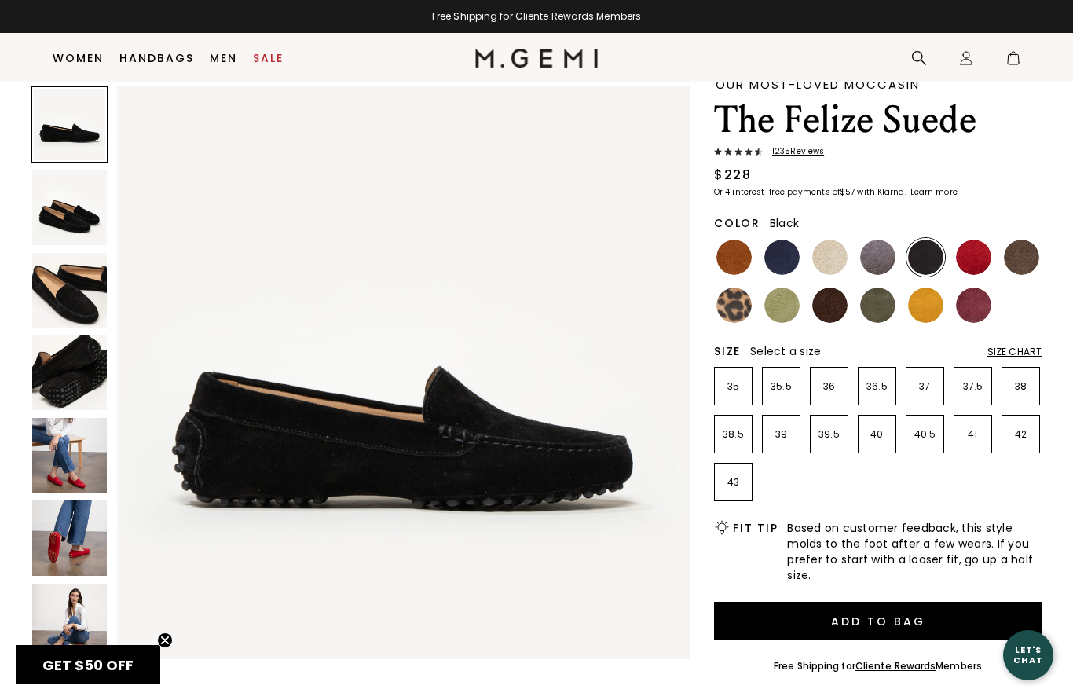
click at [64, 210] on img at bounding box center [69, 207] width 75 height 75
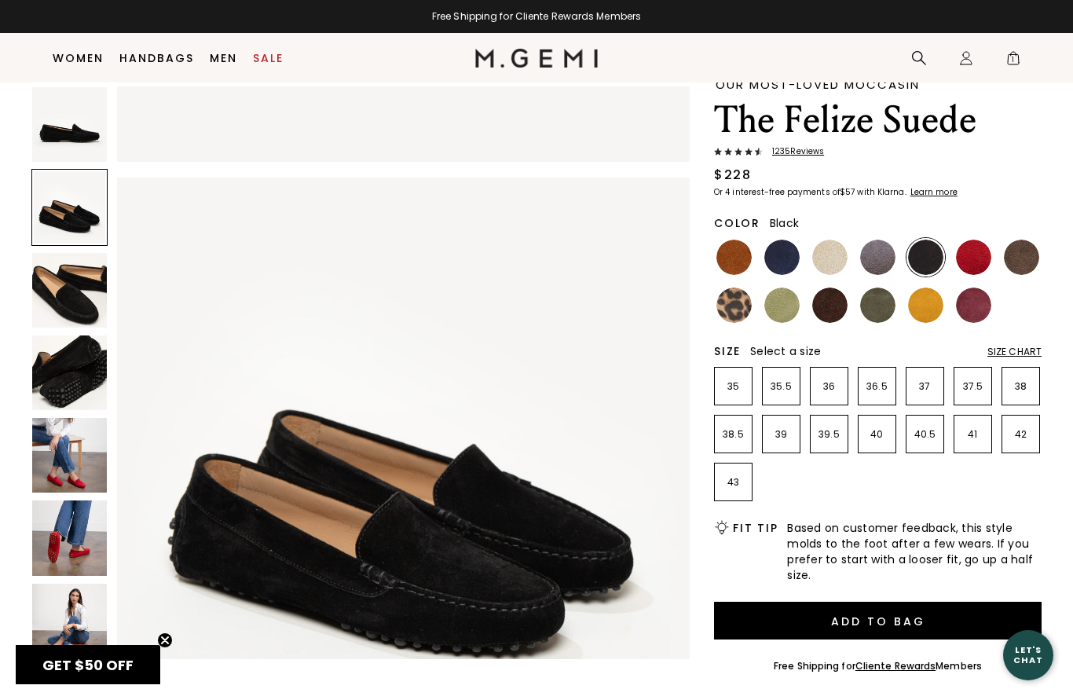
scroll to position [588, 0]
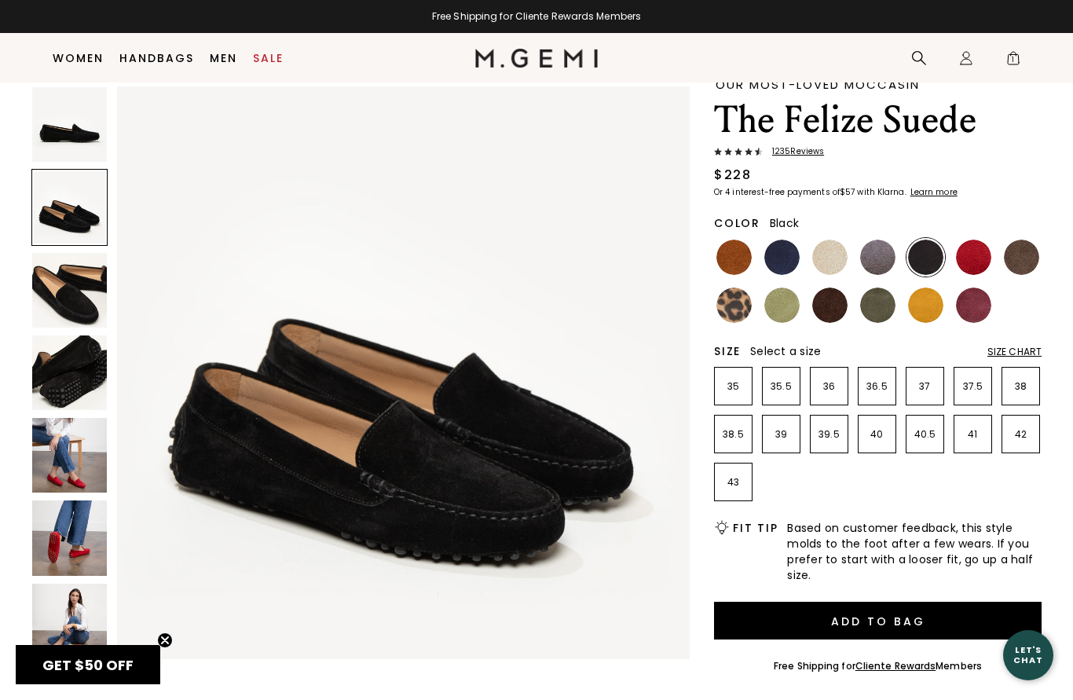
click at [68, 291] on img at bounding box center [69, 290] width 75 height 75
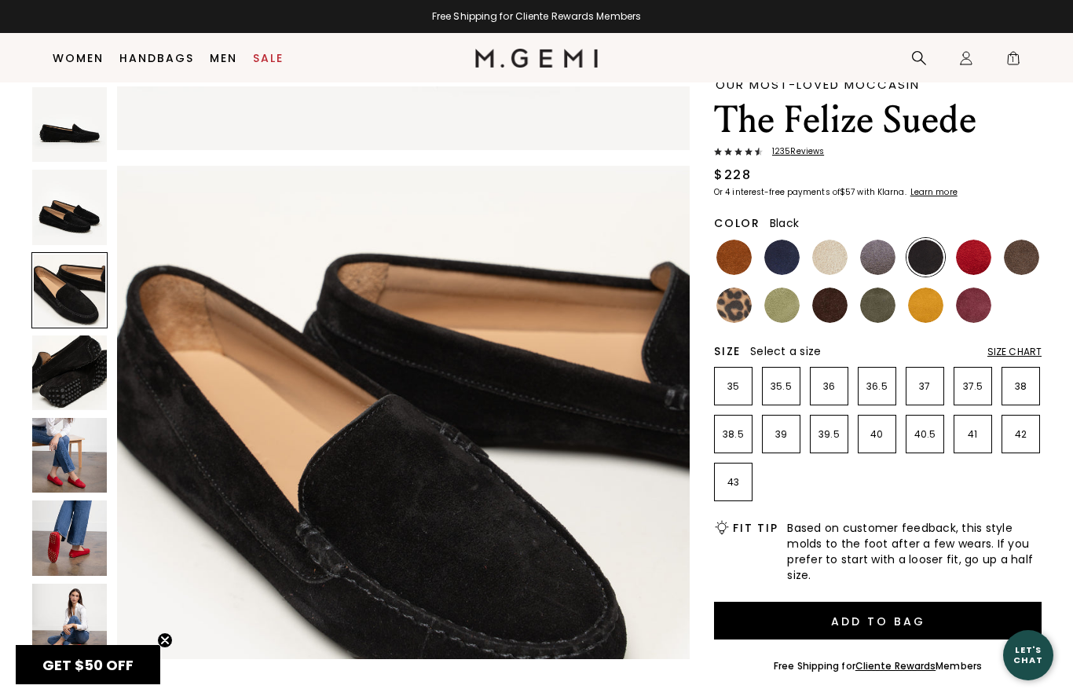
scroll to position [1176, 0]
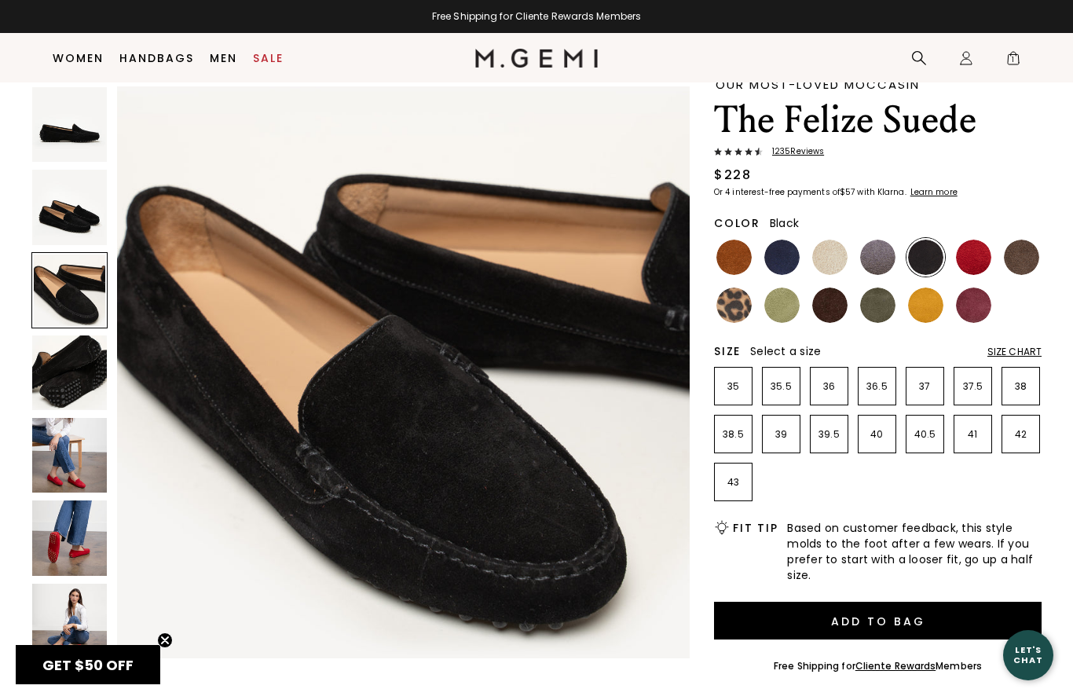
click at [63, 360] on img at bounding box center [69, 372] width 75 height 75
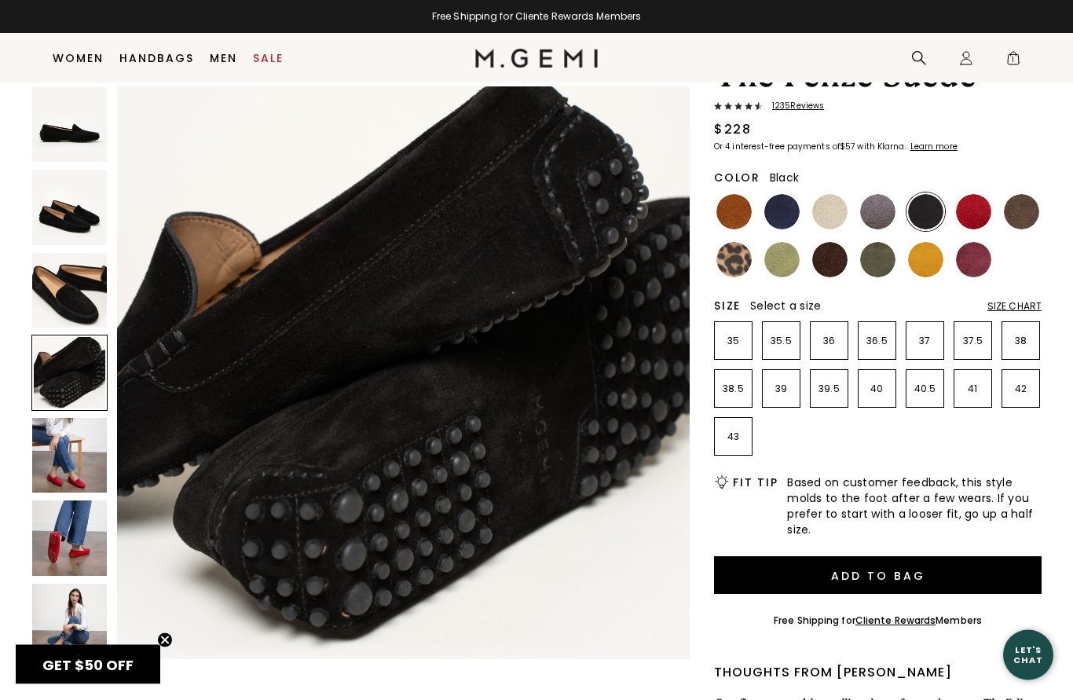
scroll to position [106, 0]
click at [54, 375] on div at bounding box center [69, 373] width 76 height 76
click at [66, 447] on img at bounding box center [69, 455] width 75 height 75
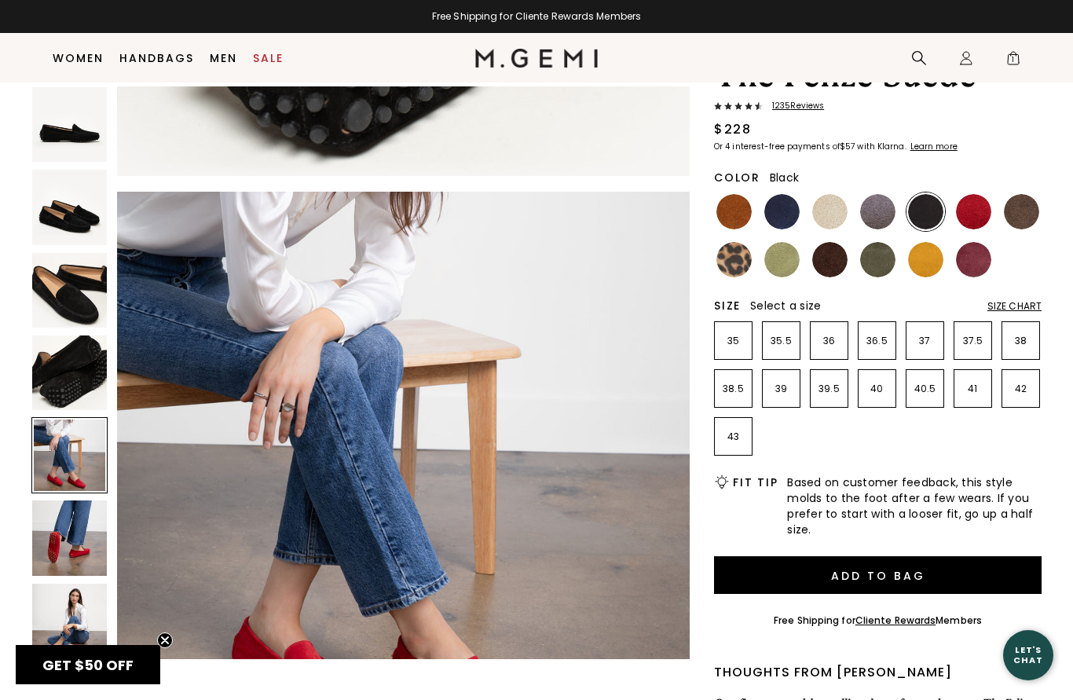
scroll to position [2352, 0]
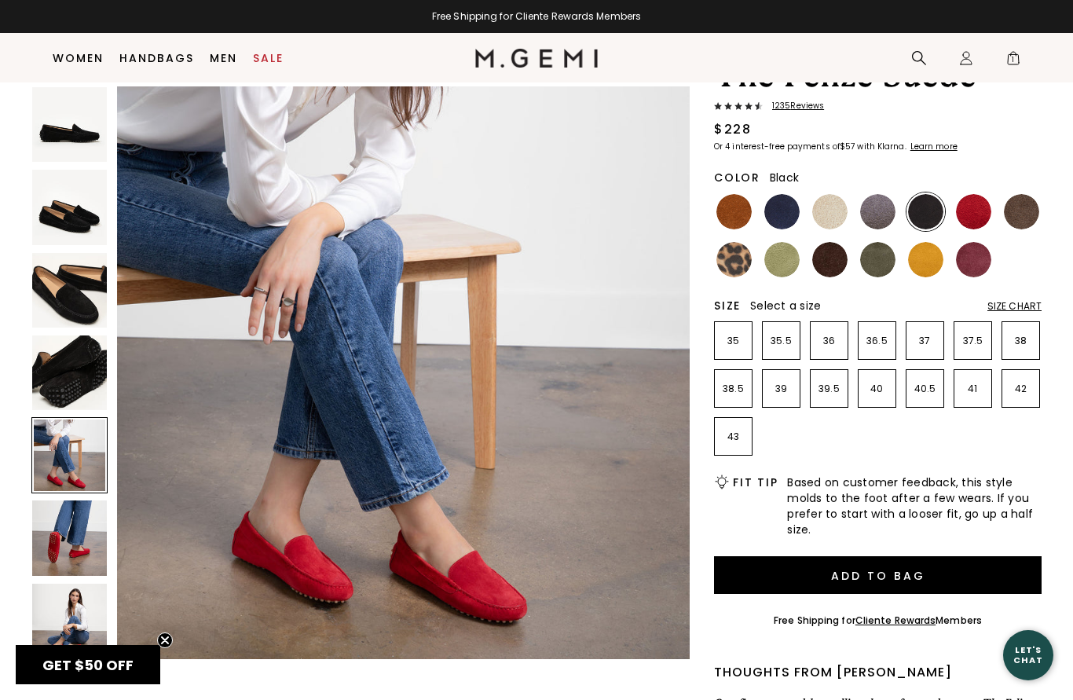
click at [61, 467] on div at bounding box center [69, 455] width 76 height 76
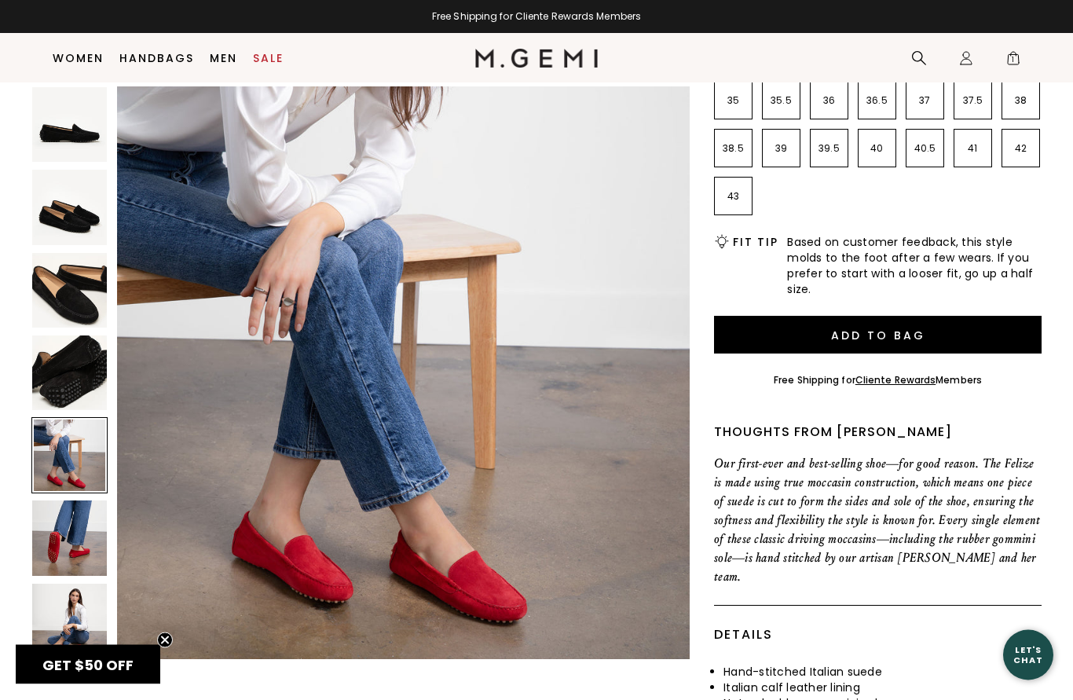
scroll to position [341, 0]
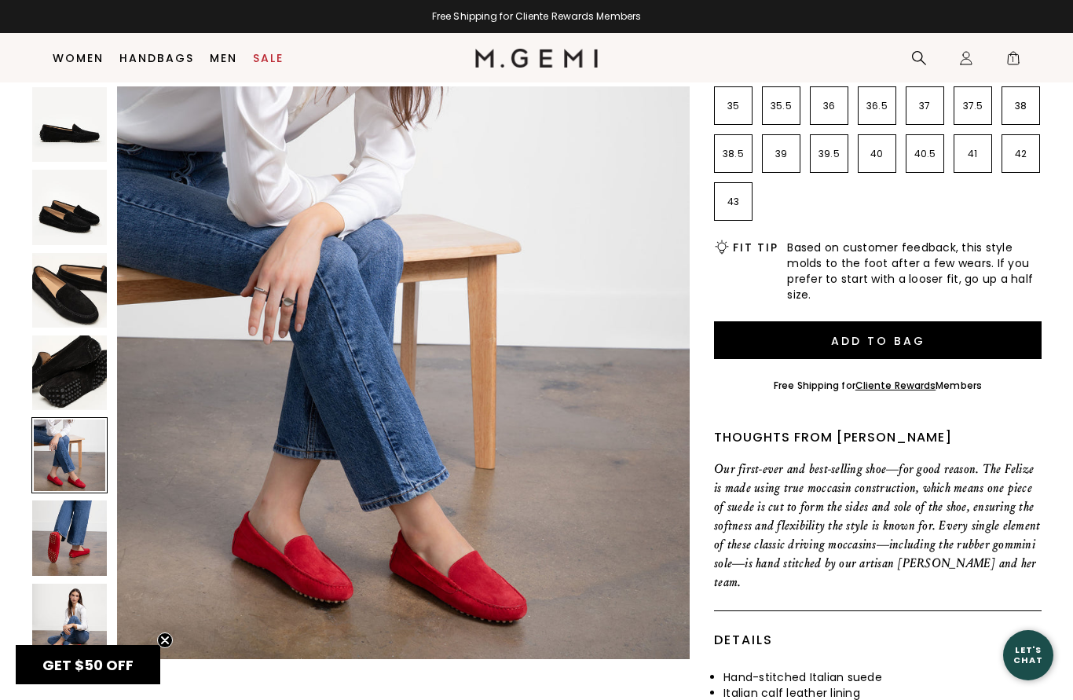
click at [71, 534] on img at bounding box center [69, 537] width 75 height 75
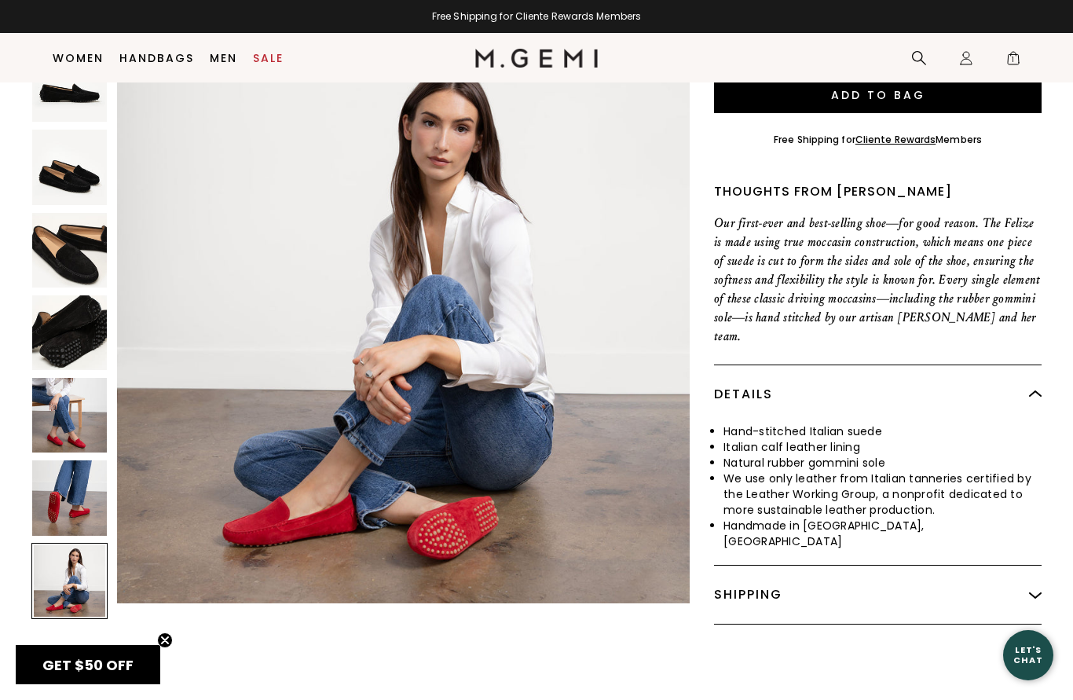
scroll to position [584, 0]
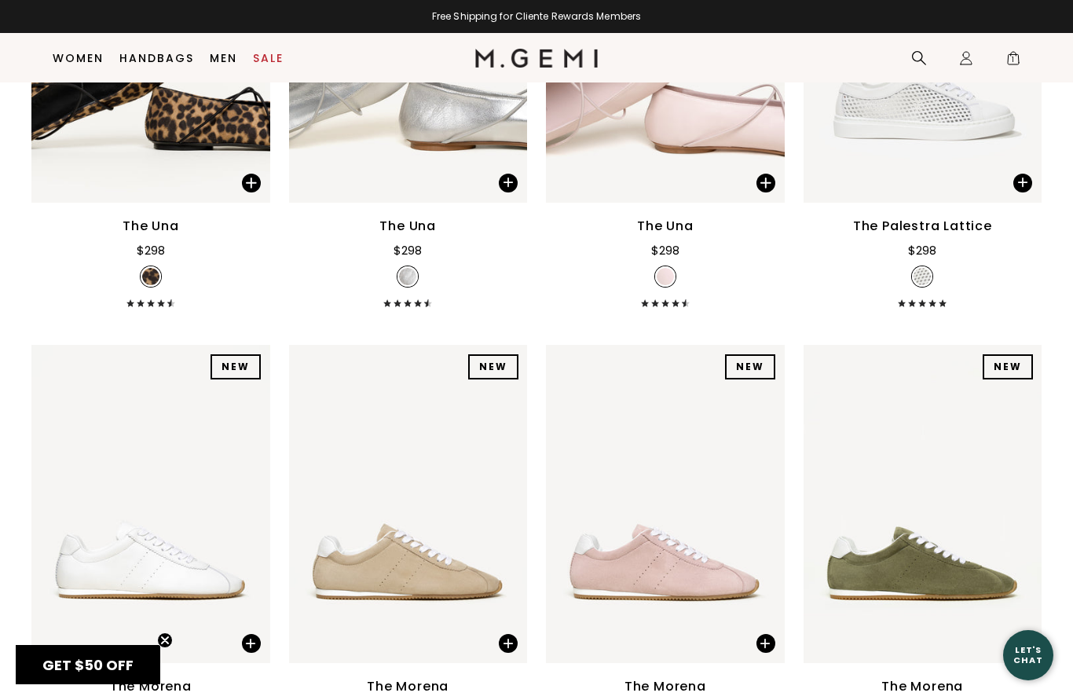
scroll to position [2248, 0]
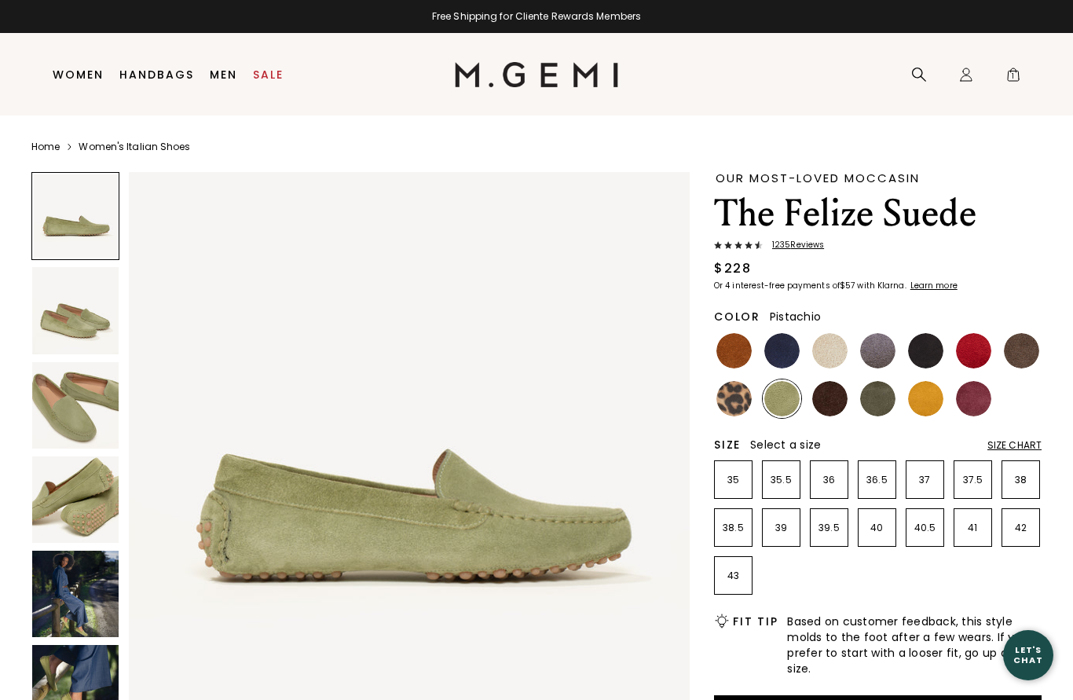
click at [833, 406] on img at bounding box center [829, 398] width 35 height 35
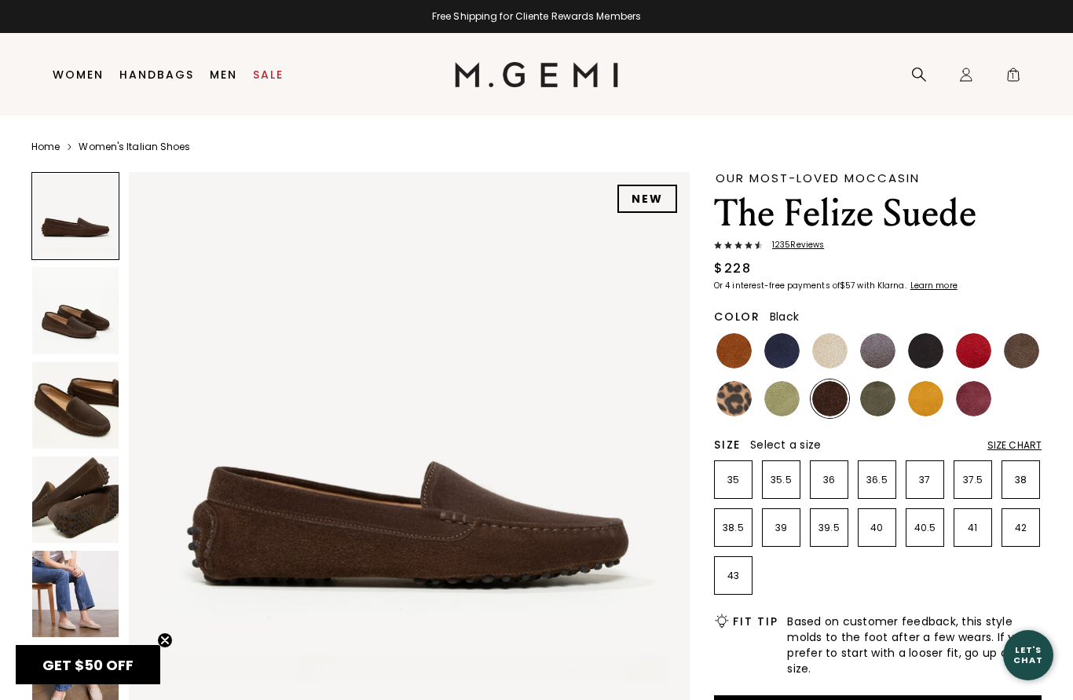
click at [927, 357] on img at bounding box center [925, 350] width 35 height 35
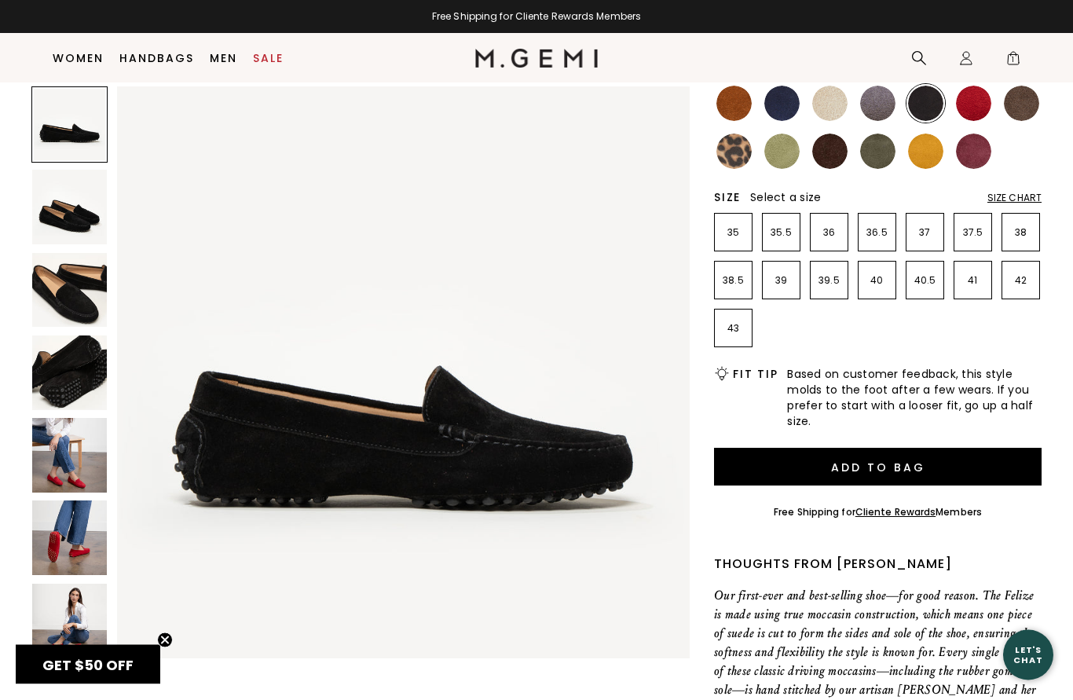
scroll to position [208, 0]
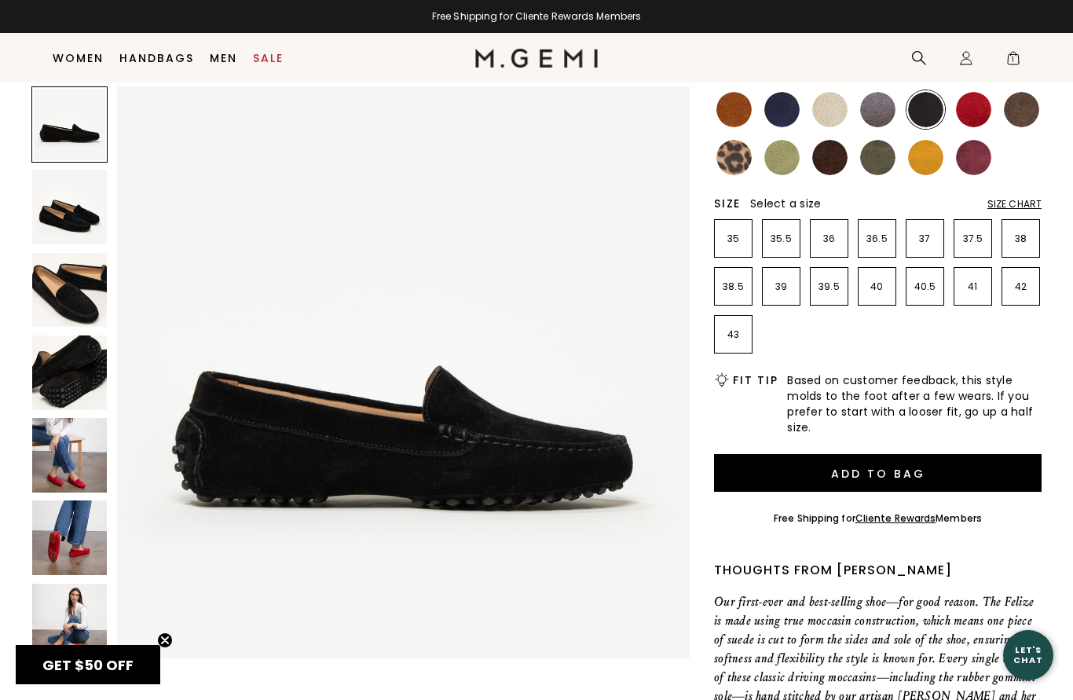
click at [1029, 198] on div "Size Chart" at bounding box center [1014, 204] width 54 height 13
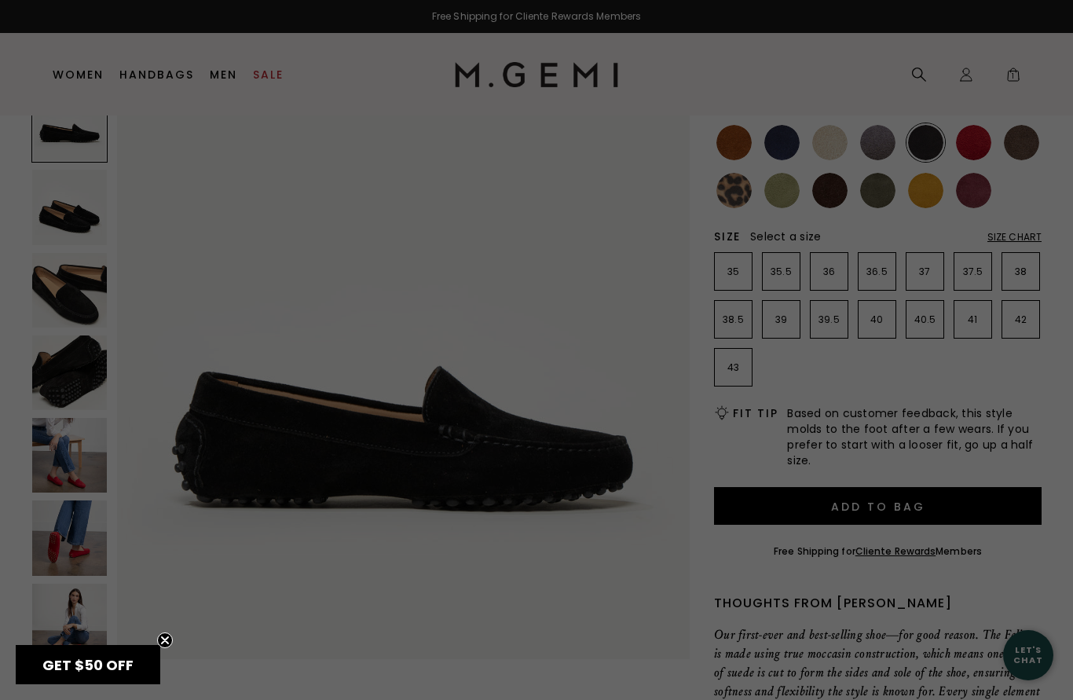
scroll to position [0, 0]
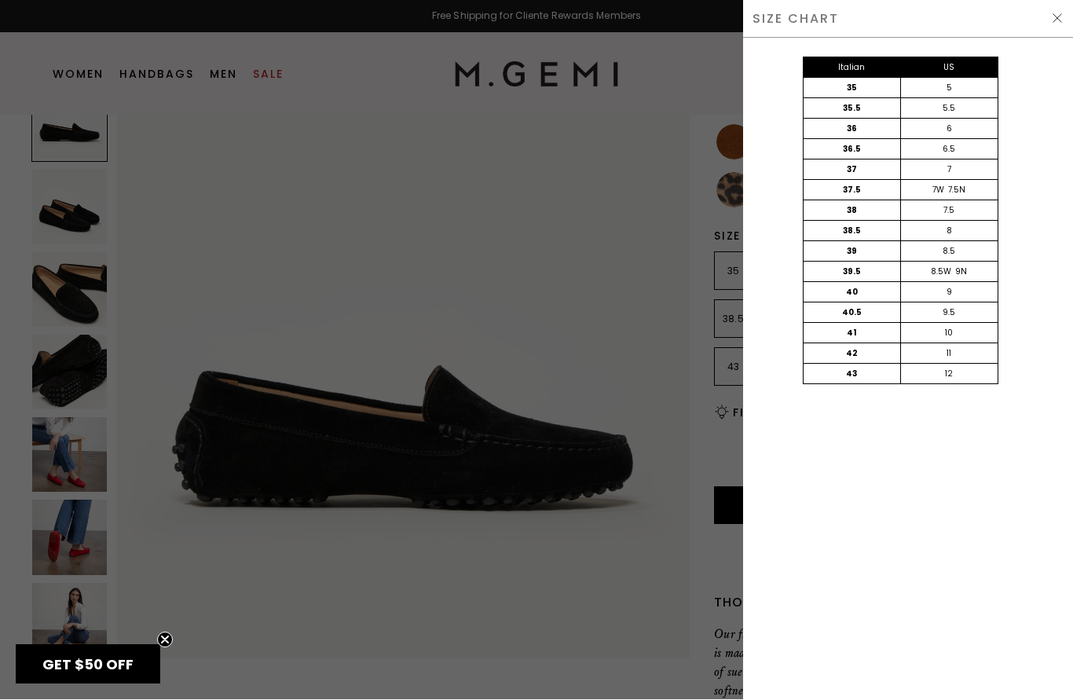
click at [1056, 21] on img at bounding box center [1057, 19] width 13 height 13
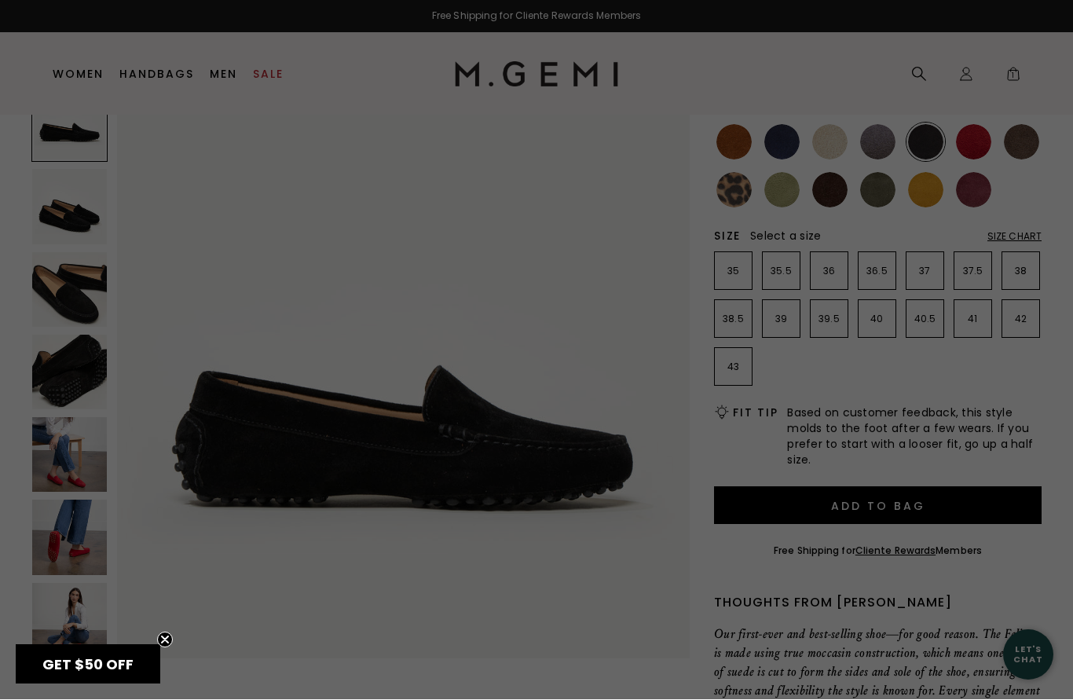
scroll to position [208, 0]
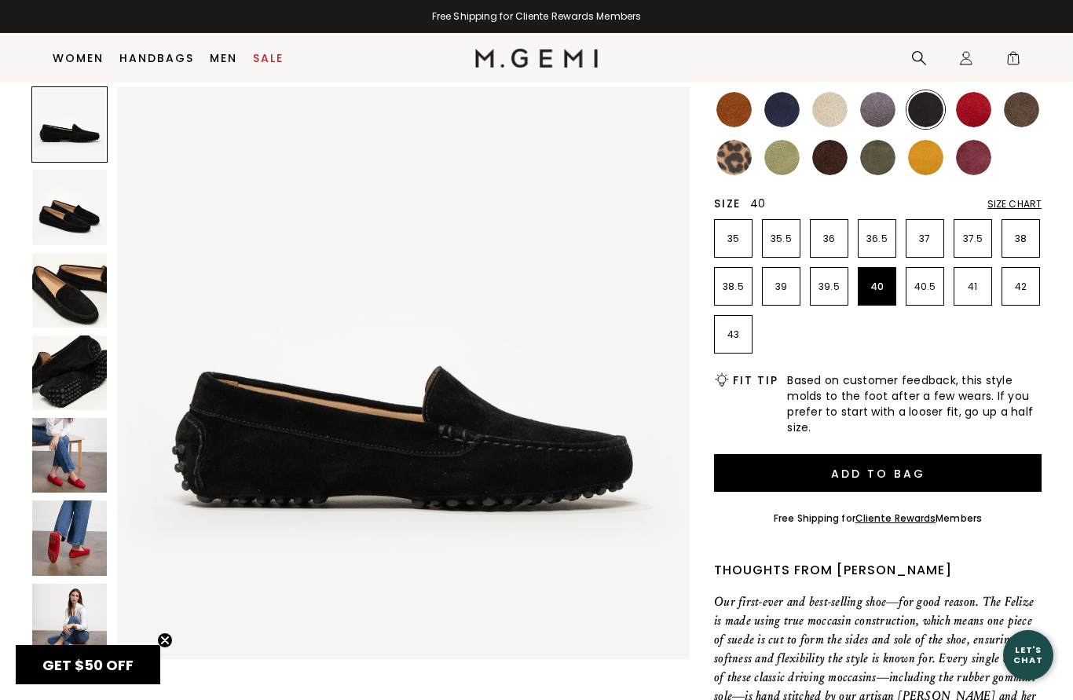
click at [889, 287] on p "40" at bounding box center [876, 286] width 37 height 13
click at [898, 475] on button "Add to Bag" at bounding box center [877, 473] width 327 height 38
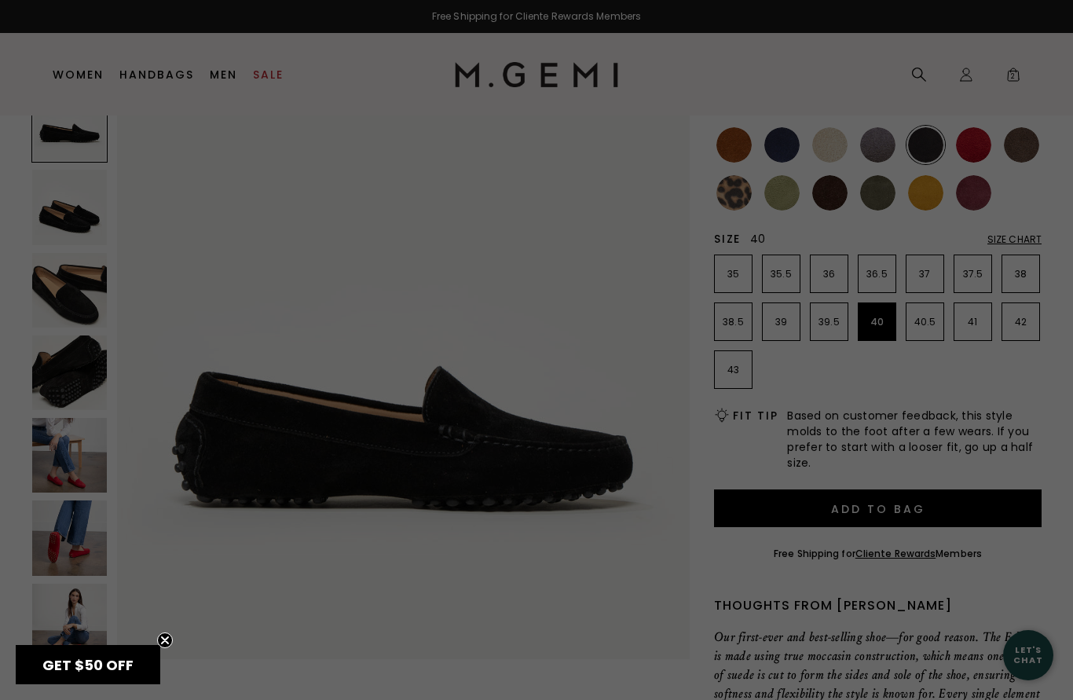
scroll to position [0, 0]
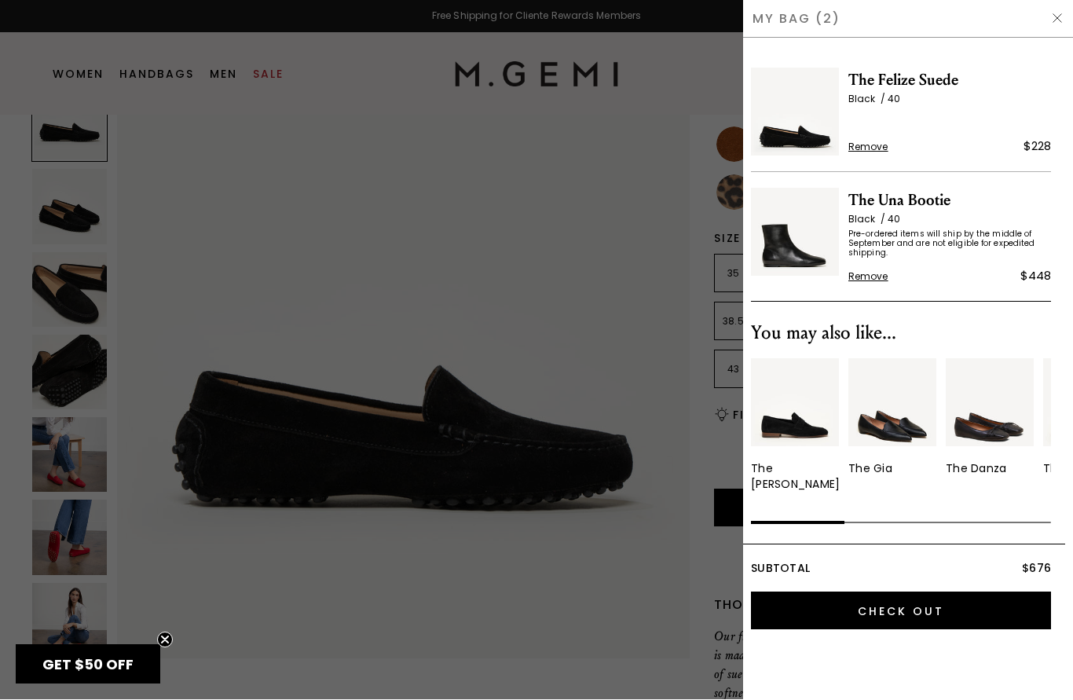
click at [635, 609] on div at bounding box center [536, 350] width 1073 height 700
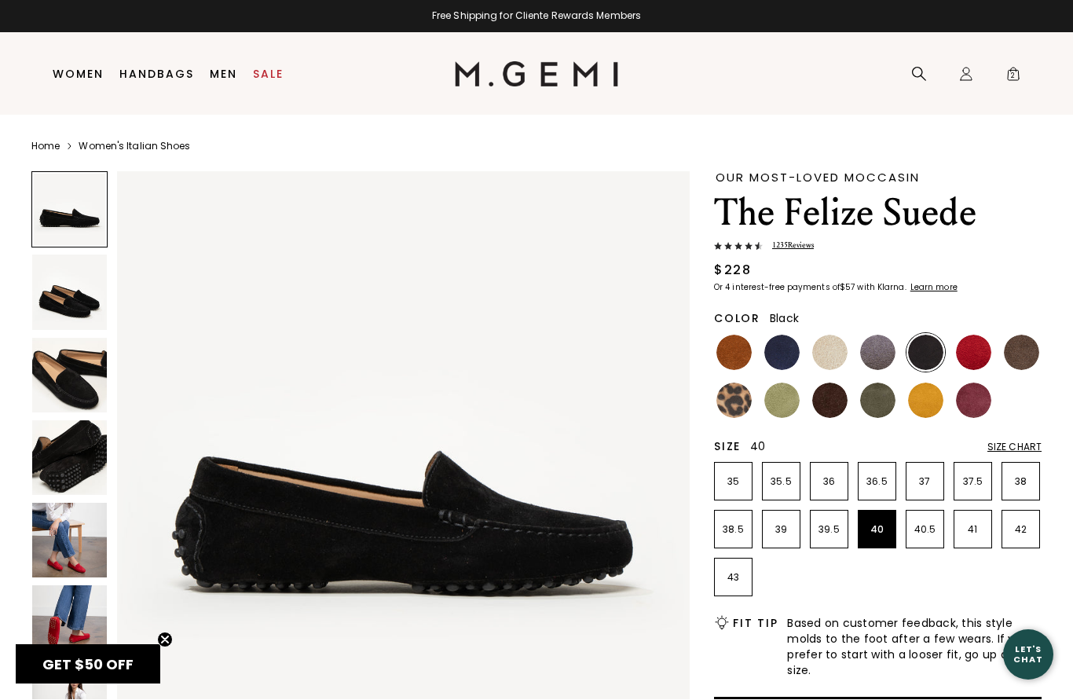
scroll to position [208, 0]
